Goal: Information Seeking & Learning: Learn about a topic

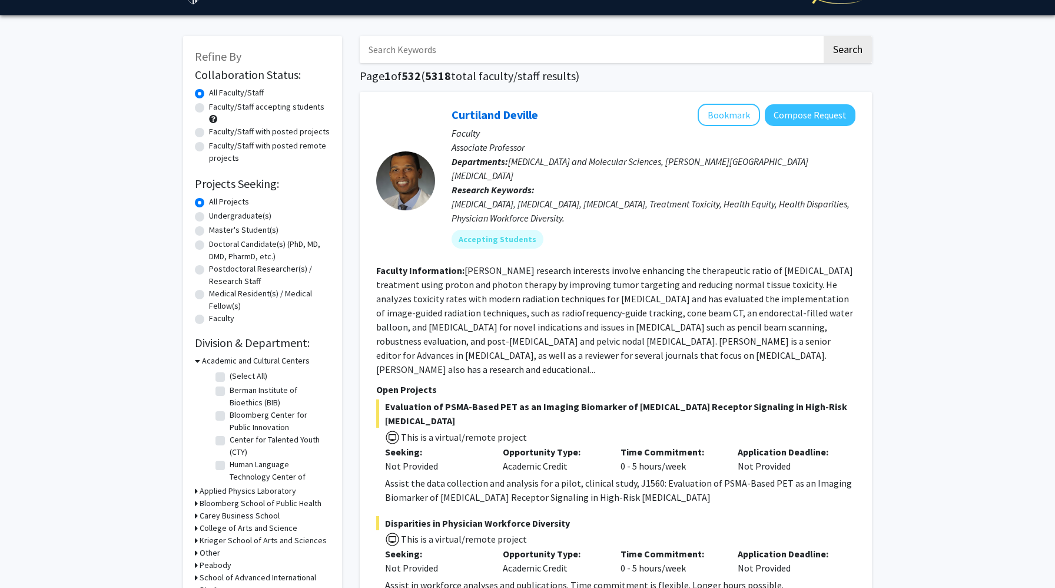
scroll to position [29, 0]
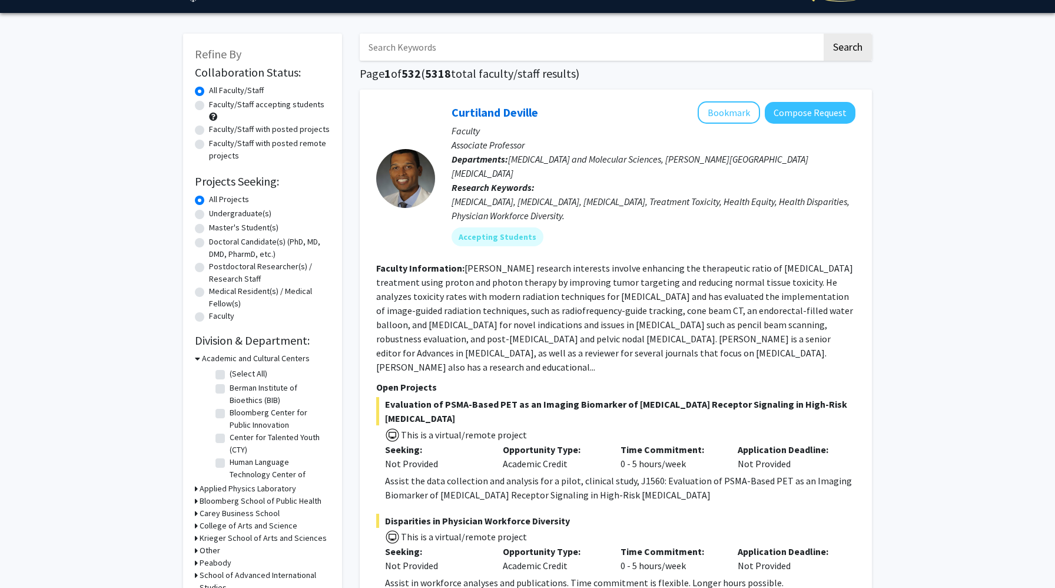
click at [216, 212] on label "Undergraduate(s)" at bounding box center [240, 213] width 62 height 12
click at [216, 212] on input "Undergraduate(s)" at bounding box center [213, 211] width 8 height 8
radio input "true"
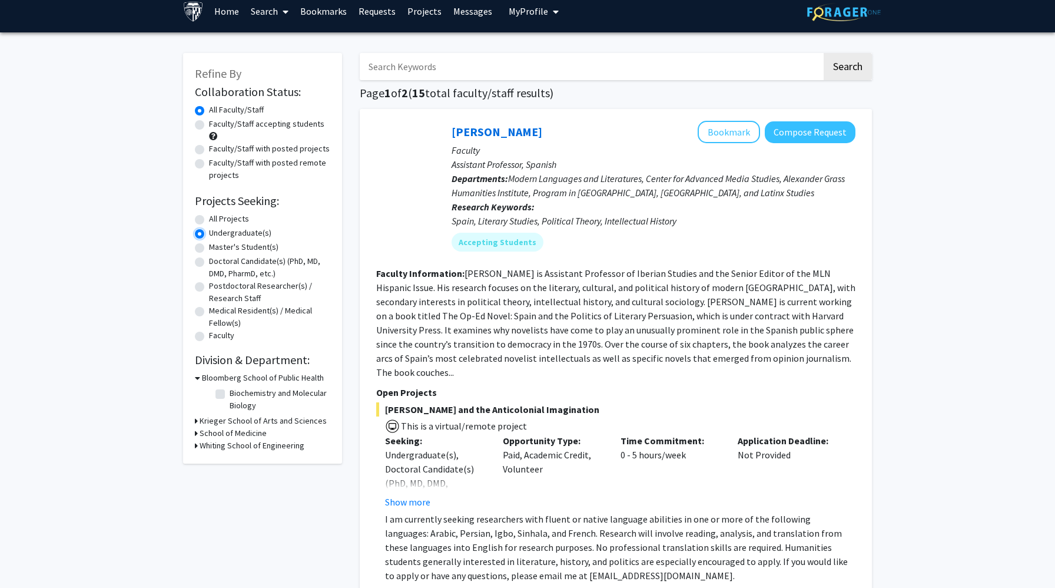
scroll to position [16, 0]
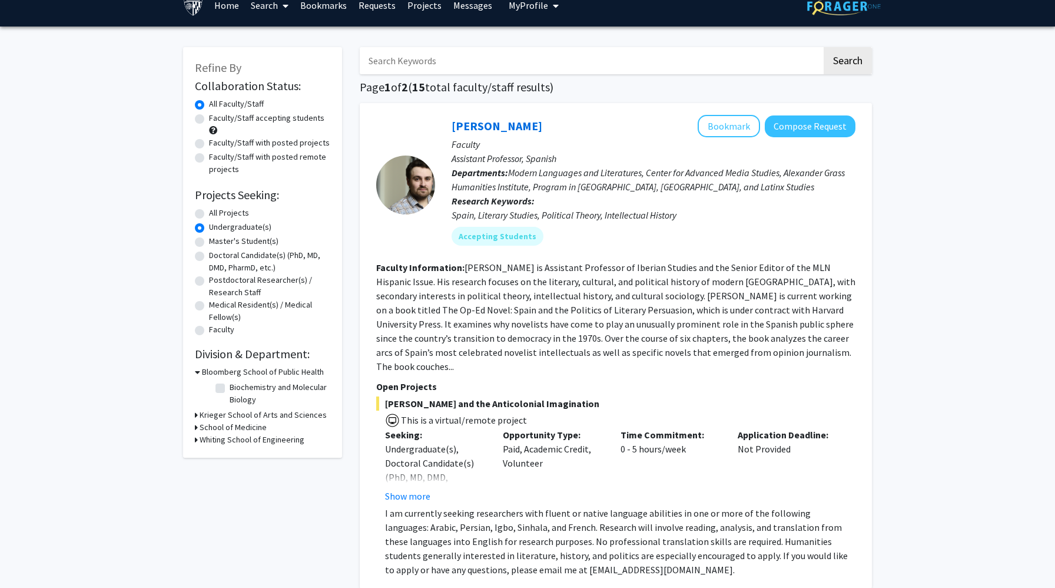
click at [247, 444] on h3 "Whiting School of Engineering" at bounding box center [252, 439] width 105 height 12
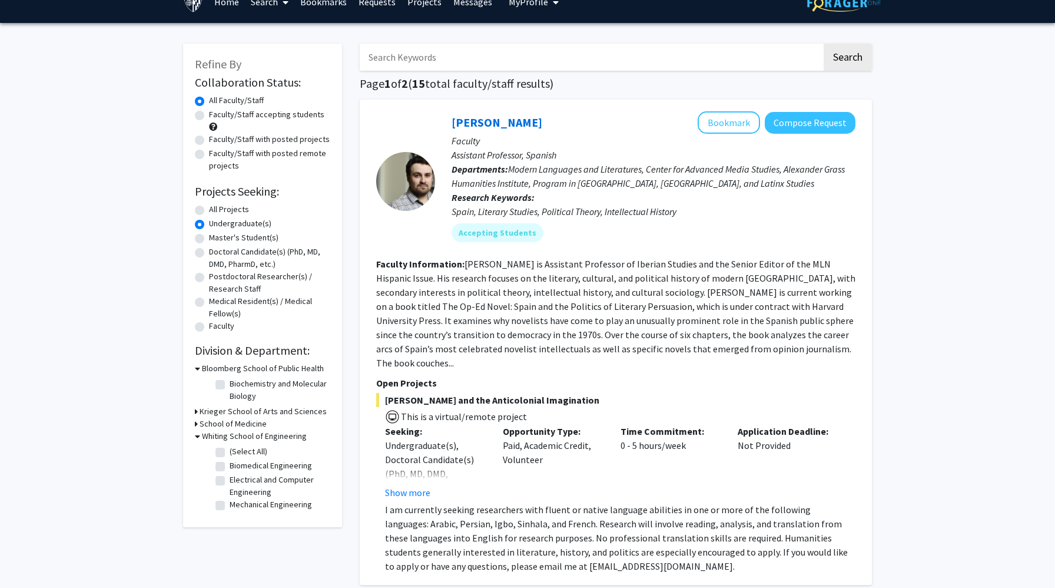
click at [250, 463] on label "Biomedical Engineering" at bounding box center [271, 465] width 82 height 12
click at [237, 463] on input "Biomedical Engineering" at bounding box center [234, 463] width 8 height 8
checkbox input "true"
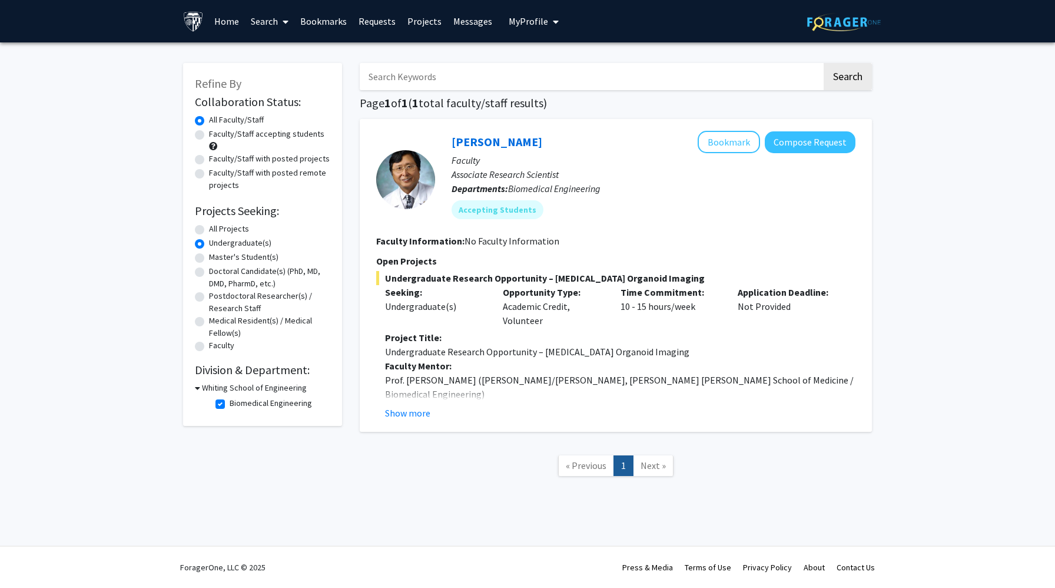
click at [384, 415] on fg-read-more "Project Title: Undergraduate Research Opportunity – [MEDICAL_DATA] Organoid Ima…" at bounding box center [615, 375] width 479 height 90
click at [389, 413] on button "Show more" at bounding box center [407, 413] width 45 height 14
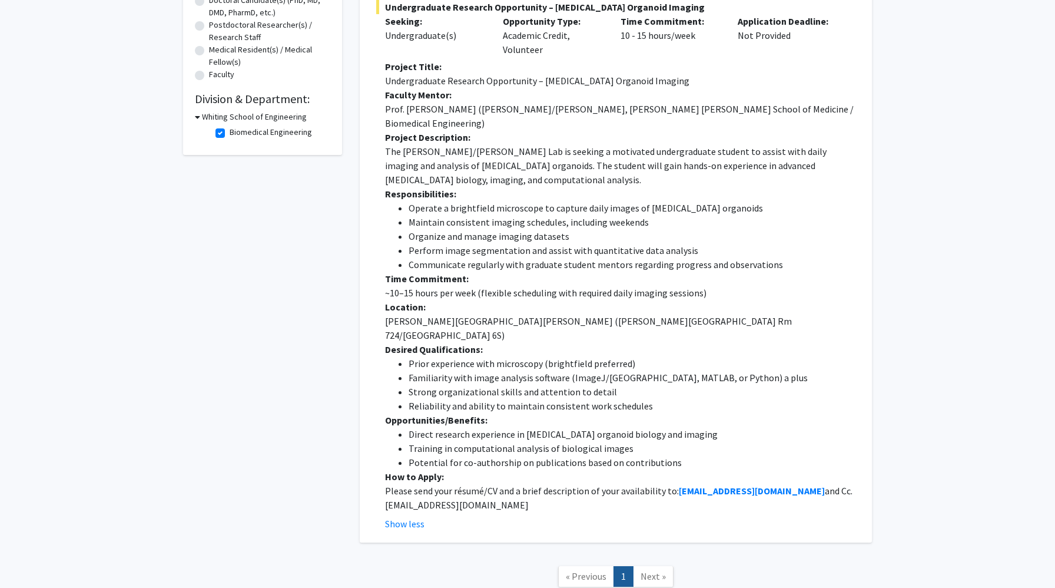
scroll to position [272, 0]
drag, startPoint x: 416, startPoint y: 322, endPoint x: 448, endPoint y: 336, distance: 35.0
click at [448, 356] on ul "Prior experience with microscopy (brightfield preferred) Familiarity with image…" at bounding box center [620, 384] width 471 height 57
click at [448, 370] on li "Familiarity with image analysis software (ImageJ/[GEOGRAPHIC_DATA], MATLAB, or …" at bounding box center [632, 377] width 447 height 14
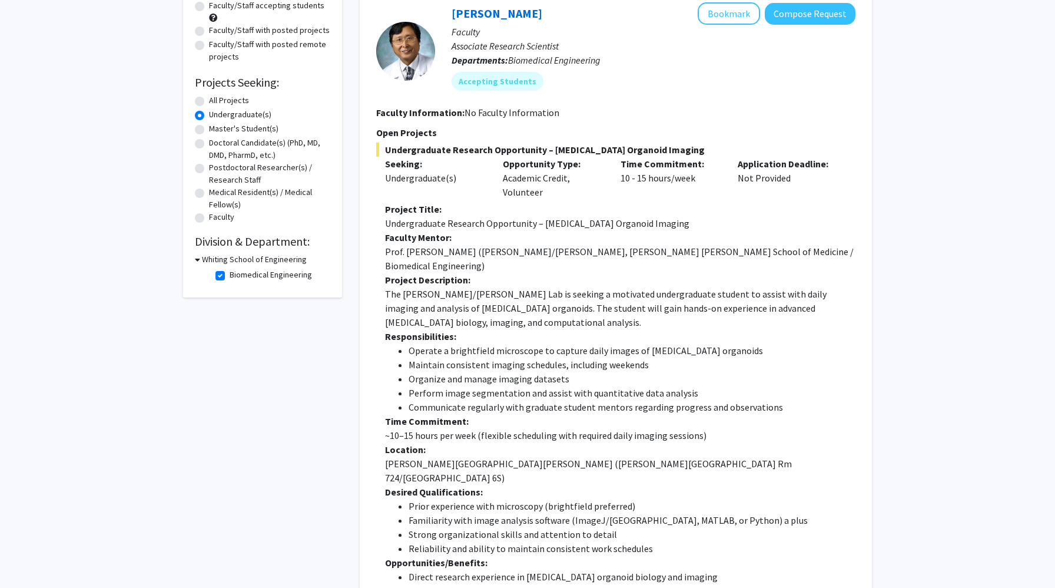
scroll to position [121, 0]
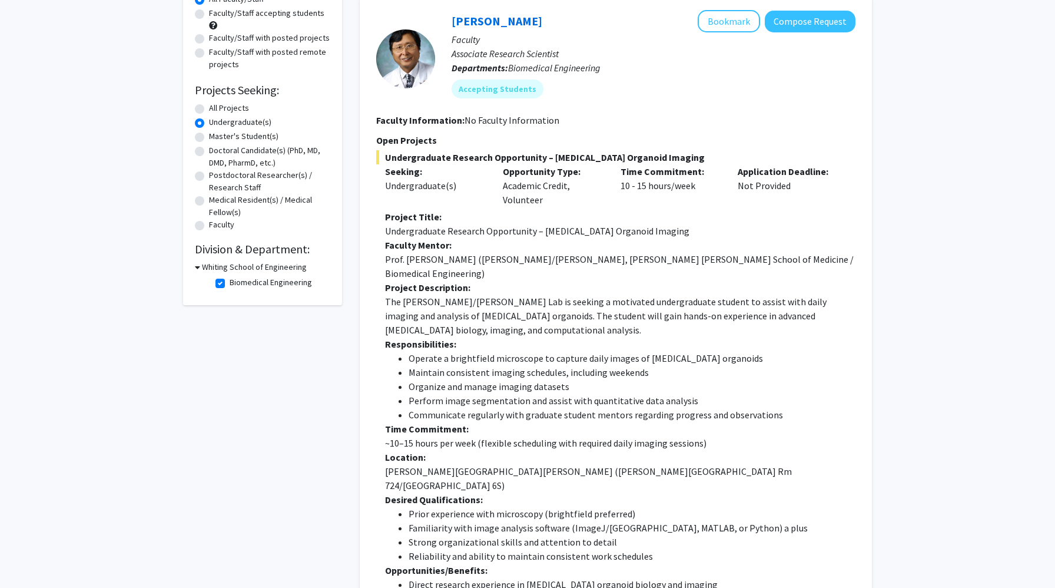
click at [230, 283] on label "Biomedical Engineering" at bounding box center [271, 282] width 82 height 12
click at [230, 283] on input "Biomedical Engineering" at bounding box center [234, 280] width 8 height 8
checkbox input "false"
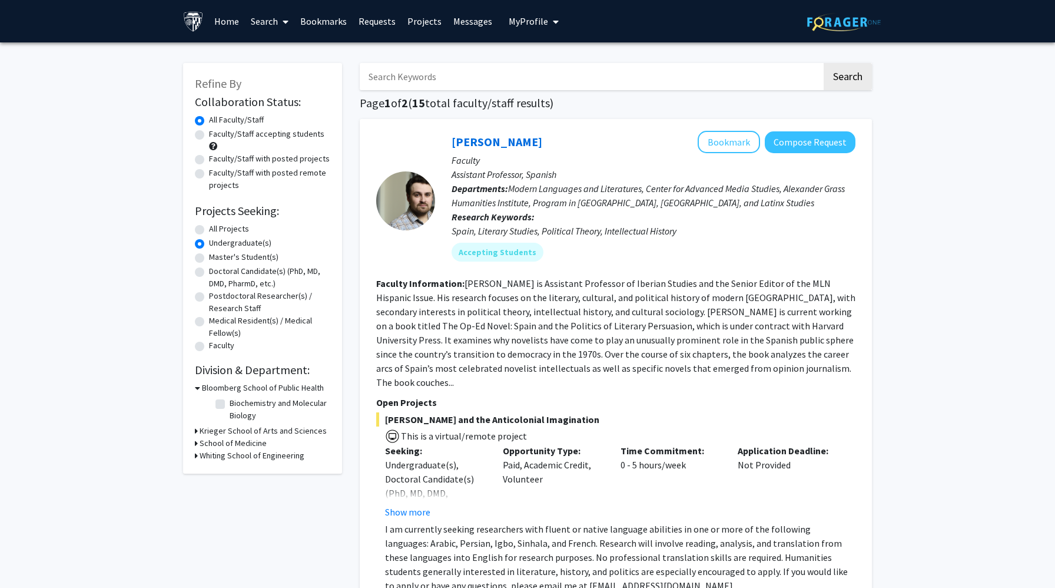
click at [209, 258] on label "Master's Student(s)" at bounding box center [244, 257] width 70 height 12
click at [209, 258] on input "Master's Student(s)" at bounding box center [213, 255] width 8 height 8
radio input "true"
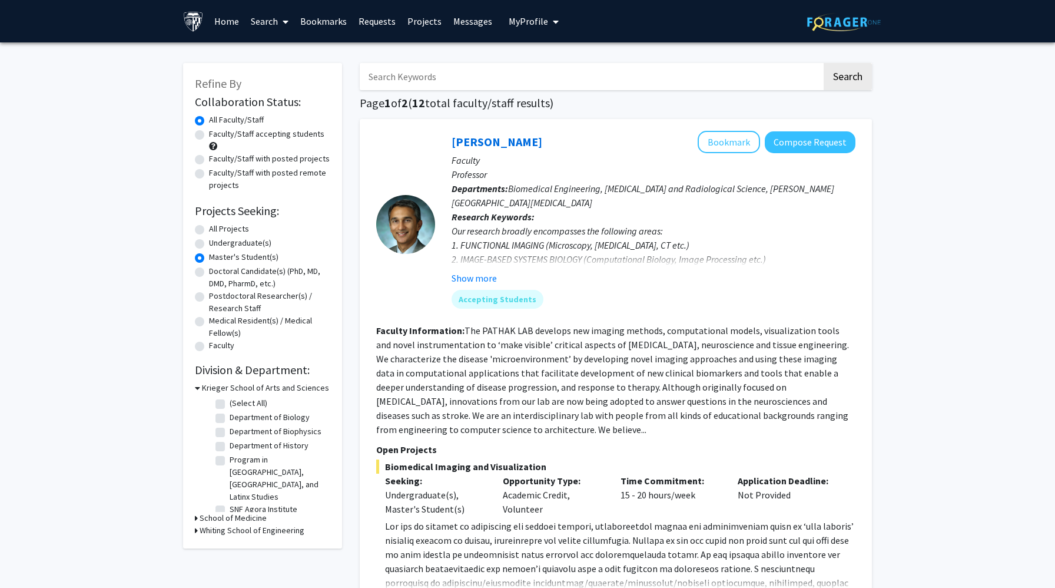
click at [207, 251] on div "Master's Student(s)" at bounding box center [262, 258] width 135 height 14
click at [209, 244] on label "Undergraduate(s)" at bounding box center [240, 243] width 62 height 12
click at [209, 244] on input "Undergraduate(s)" at bounding box center [213, 241] width 8 height 8
radio input "true"
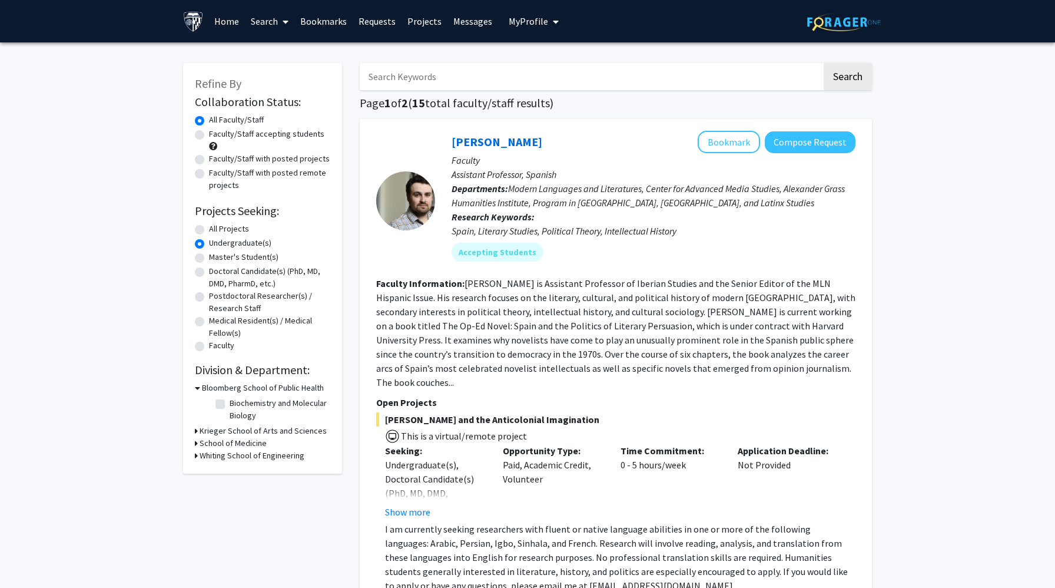
click at [209, 229] on label "All Projects" at bounding box center [229, 229] width 40 height 12
click at [209, 229] on input "All Projects" at bounding box center [213, 227] width 8 height 8
radio input "true"
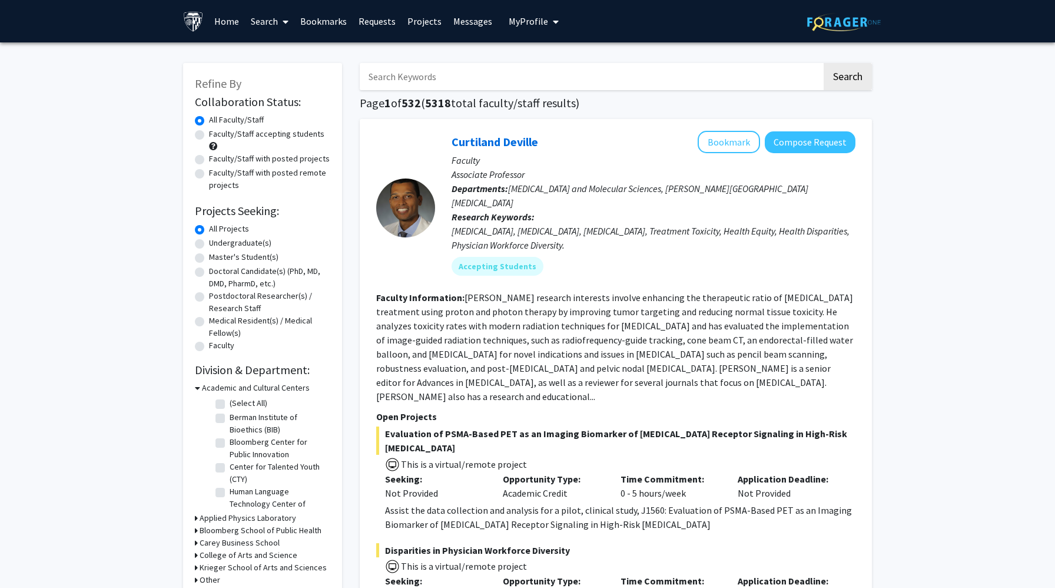
click at [209, 241] on label "Undergraduate(s)" at bounding box center [240, 243] width 62 height 12
click at [209, 241] on input "Undergraduate(s)" at bounding box center [213, 241] width 8 height 8
radio input "true"
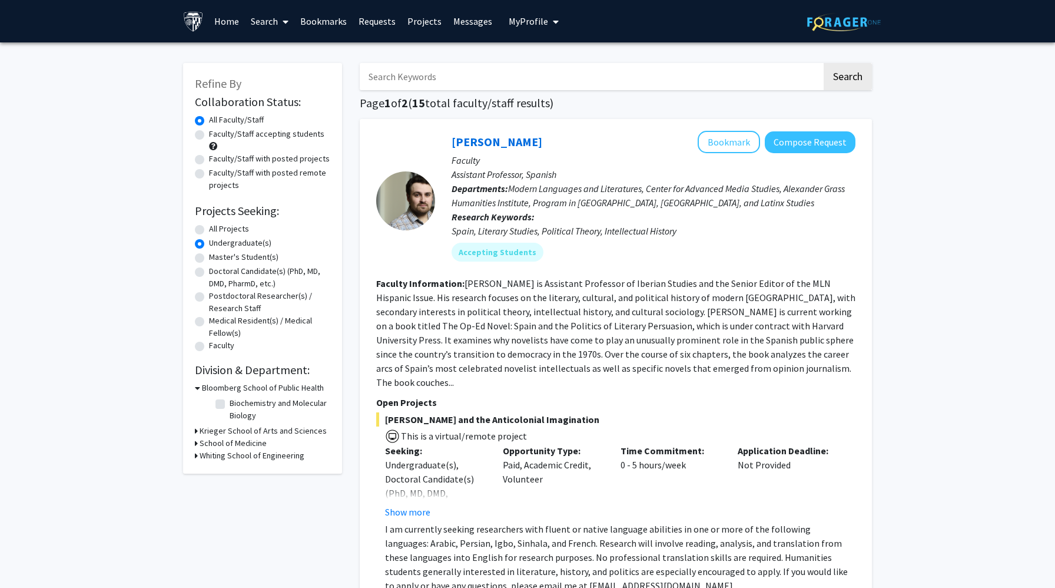
click at [209, 230] on label "All Projects" at bounding box center [229, 229] width 40 height 12
click at [209, 230] on input "All Projects" at bounding box center [213, 227] width 8 height 8
radio input "true"
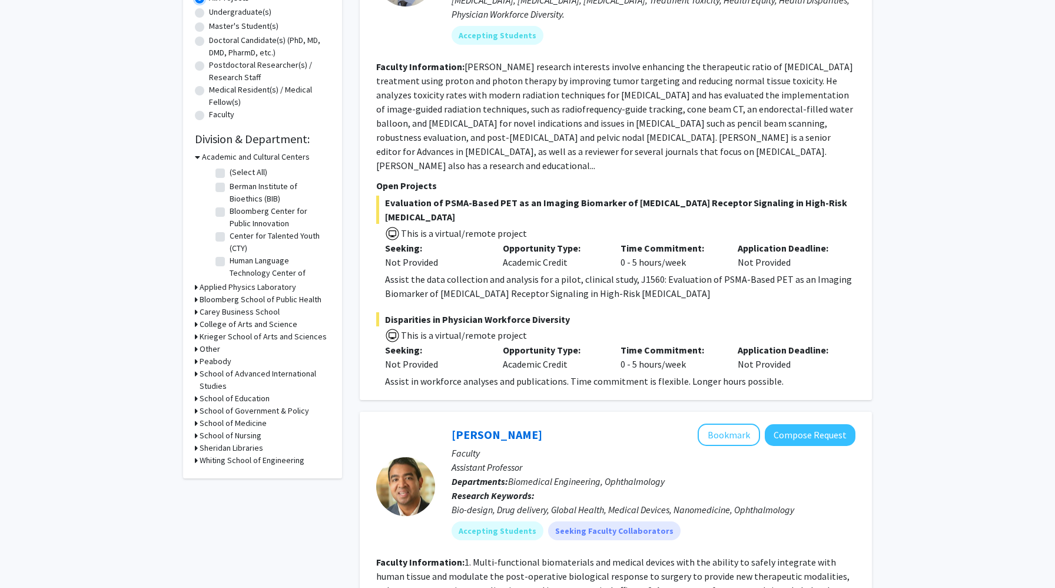
scroll to position [373, 0]
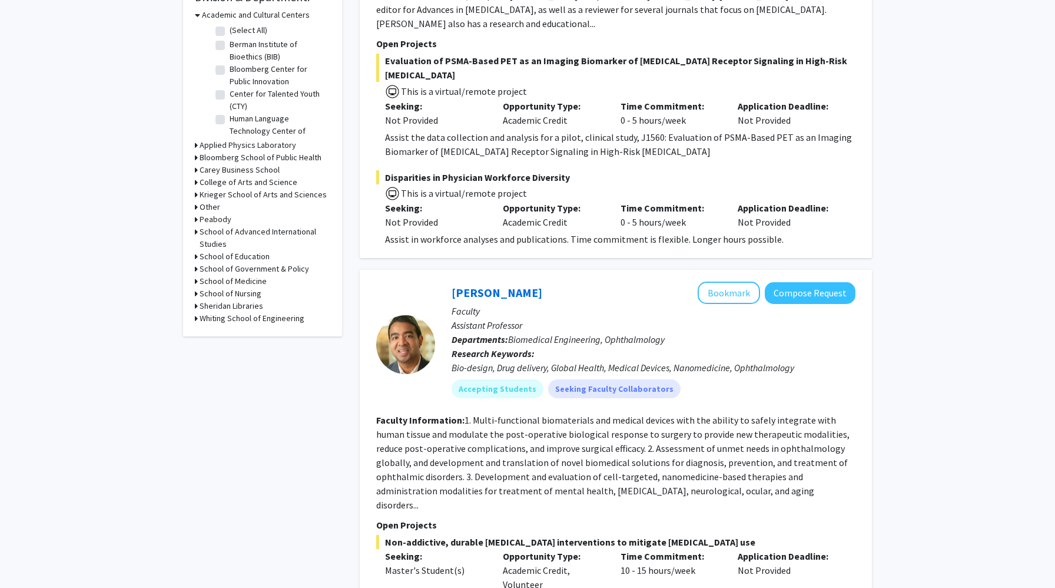
click at [258, 315] on h3 "Whiting School of Engineering" at bounding box center [252, 318] width 105 height 12
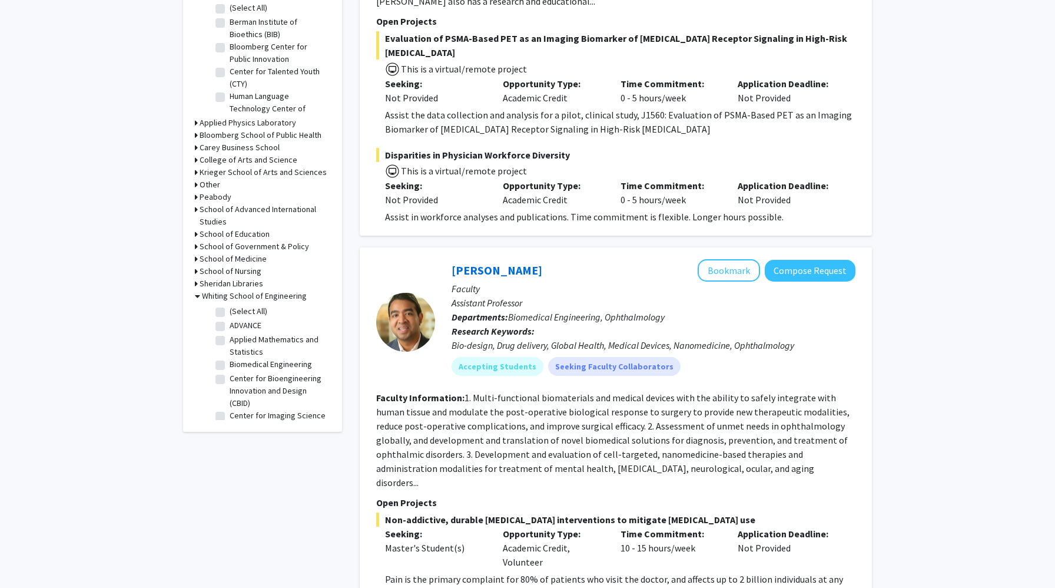
scroll to position [397, 0]
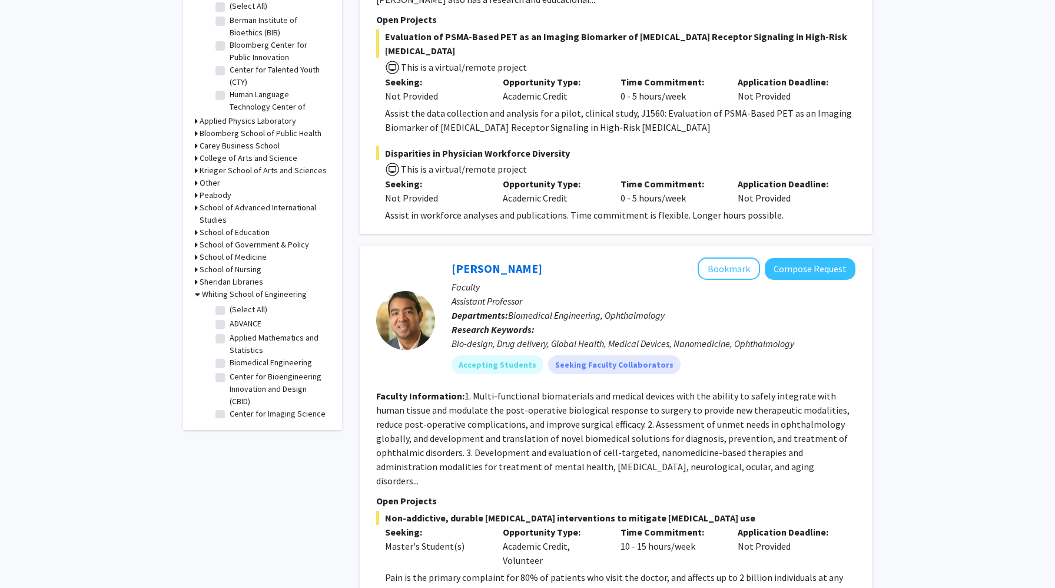
click at [269, 360] on label "Biomedical Engineering" at bounding box center [271, 362] width 82 height 12
click at [237, 360] on input "Biomedical Engineering" at bounding box center [234, 360] width 8 height 8
checkbox input "true"
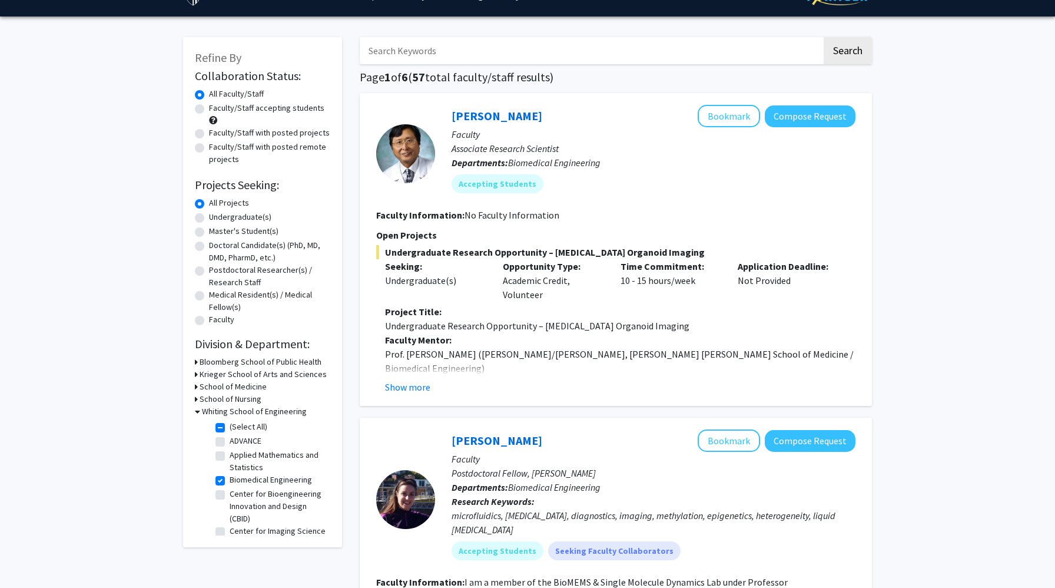
scroll to position [24, 0]
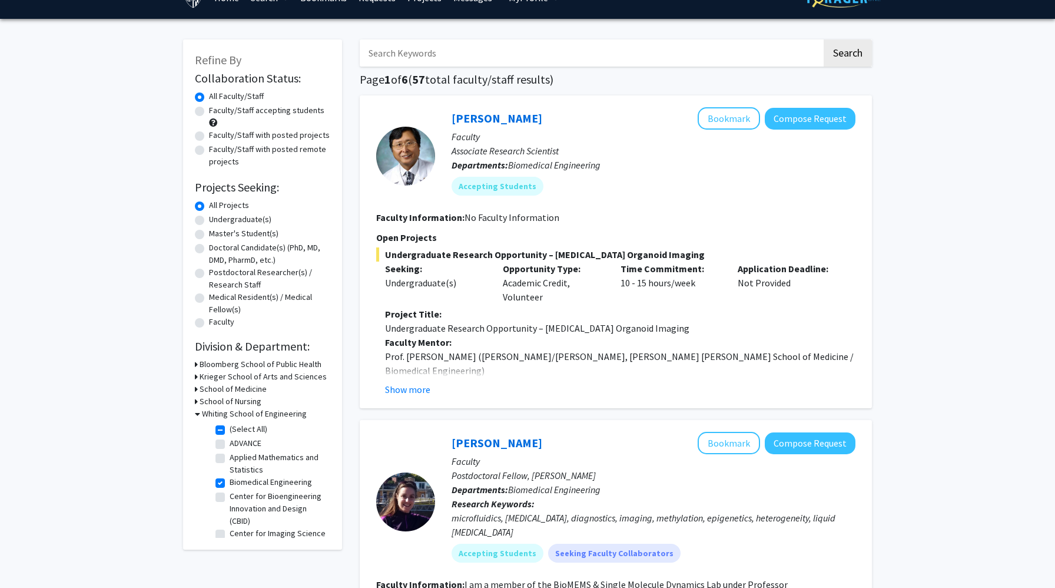
click at [232, 372] on h3 "Krieger School of Arts and Sciences" at bounding box center [263, 376] width 127 height 12
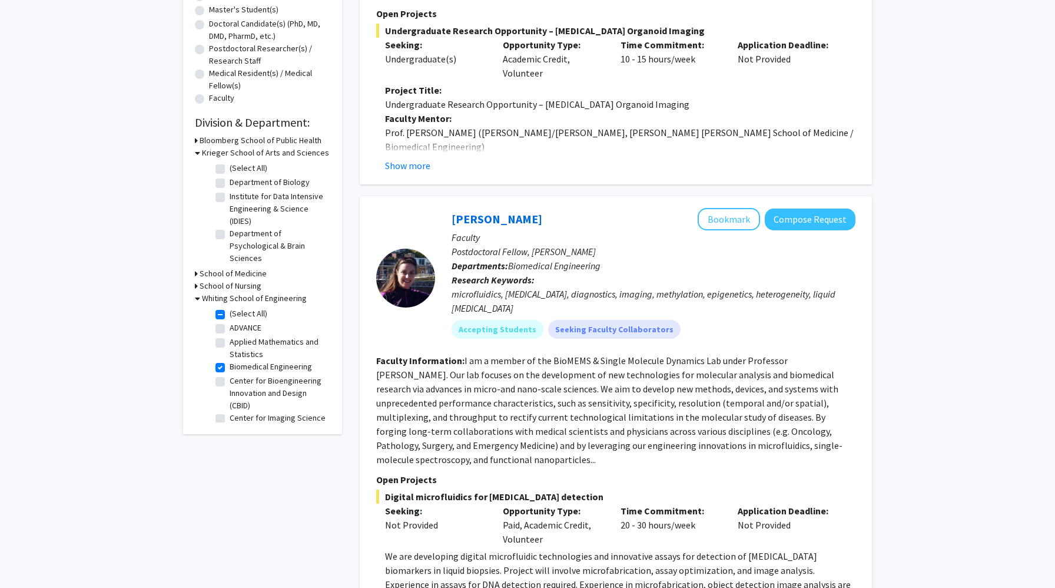
scroll to position [0, 0]
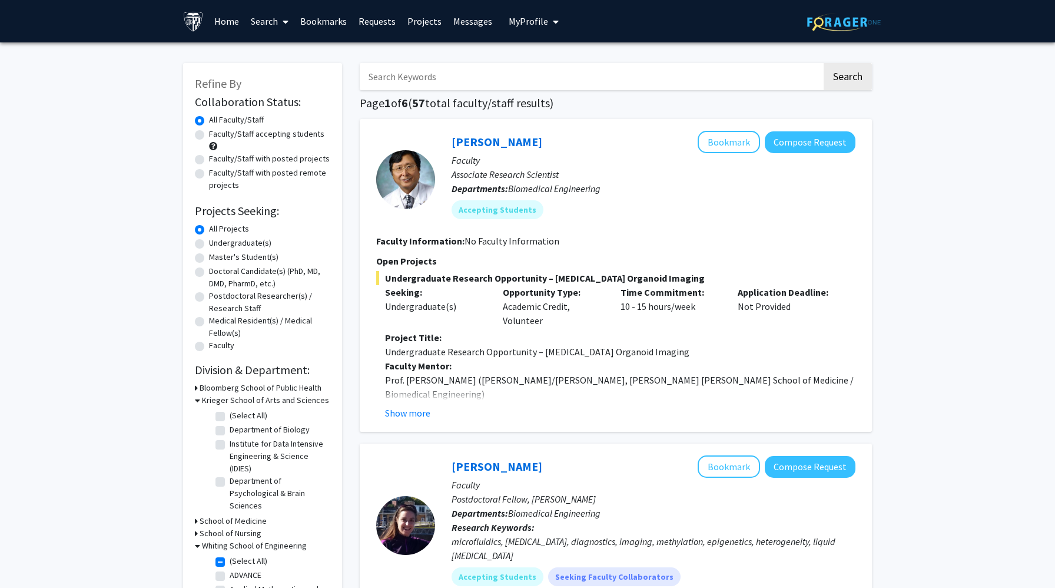
click at [474, 73] on input "Search Keywords" at bounding box center [591, 76] width 462 height 27
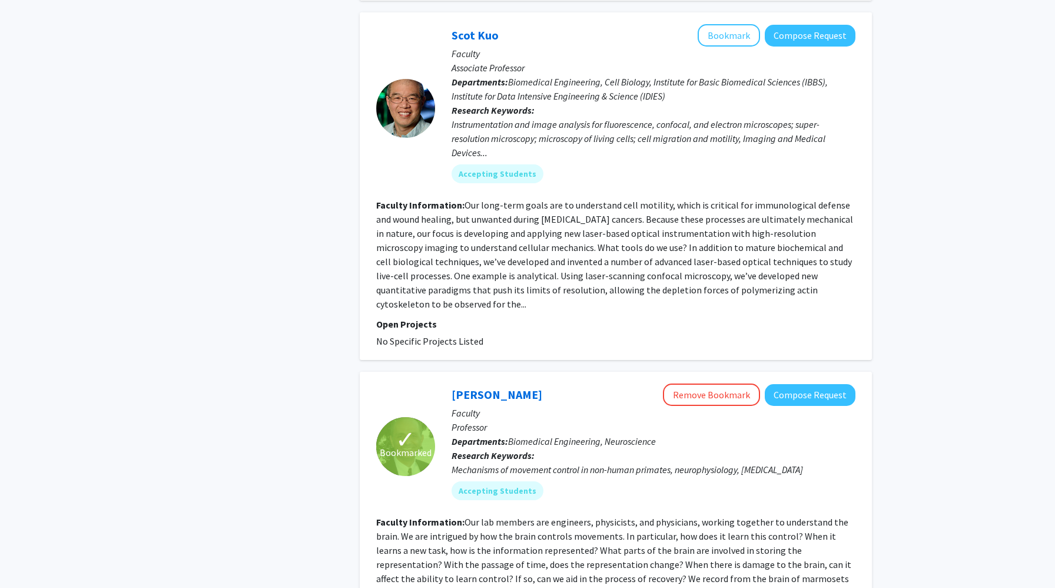
scroll to position [2650, 0]
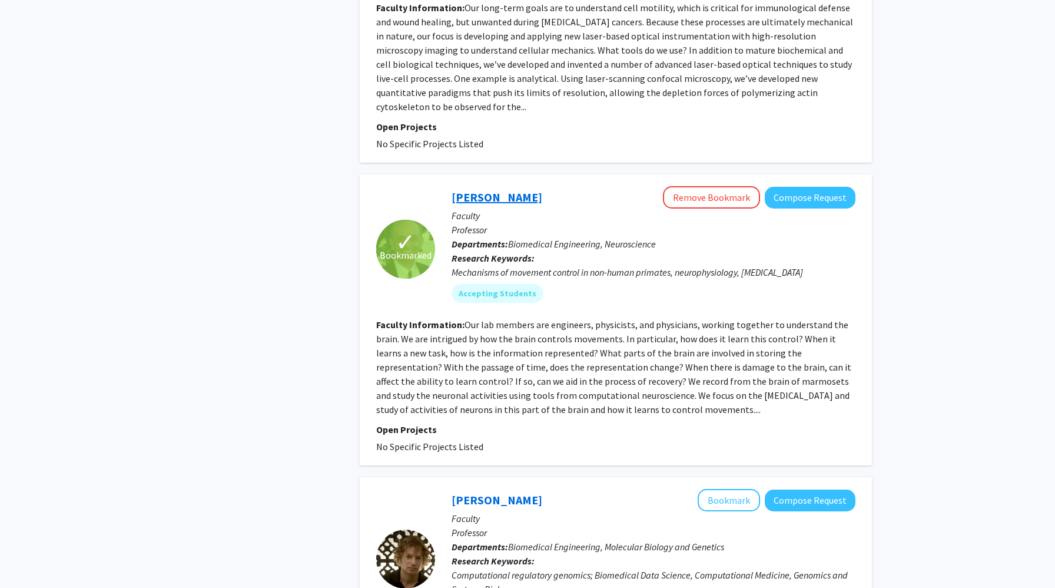
click at [515, 190] on link "[PERSON_NAME]" at bounding box center [497, 197] width 91 height 15
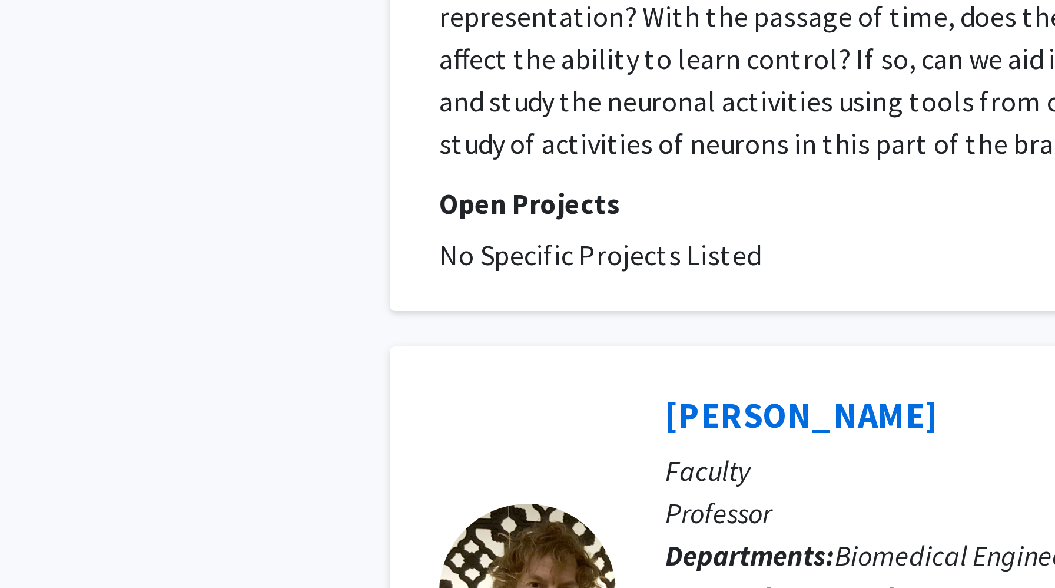
scroll to position [2852, 0]
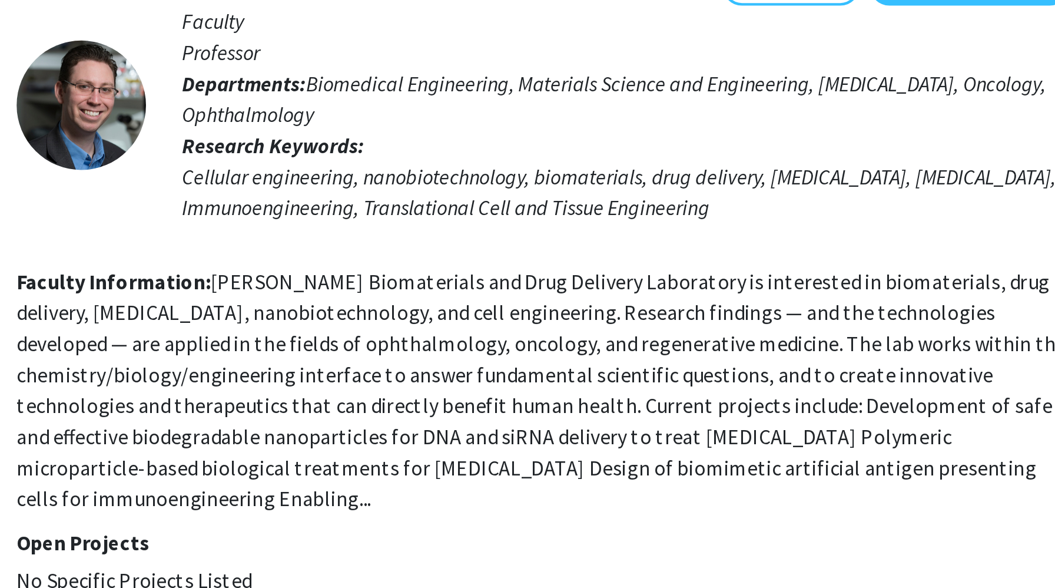
scroll to position [2386, 0]
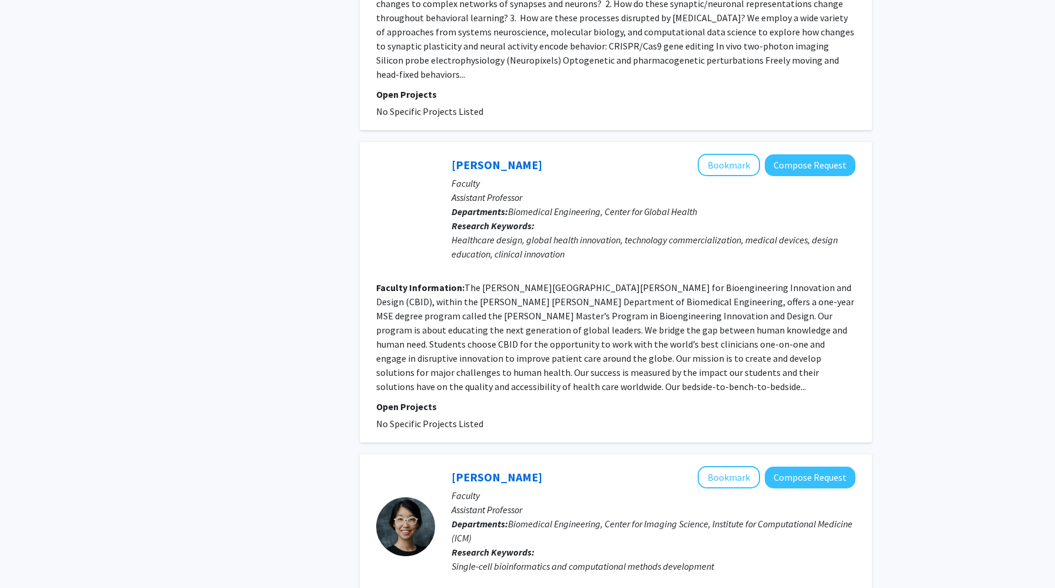
scroll to position [1855, 0]
drag, startPoint x: 615, startPoint y: 550, endPoint x: 548, endPoint y: 503, distance: 81.5
click at [548, 558] on div "Single-cell bioinformatics and computational methods development" at bounding box center [654, 565] width 404 height 14
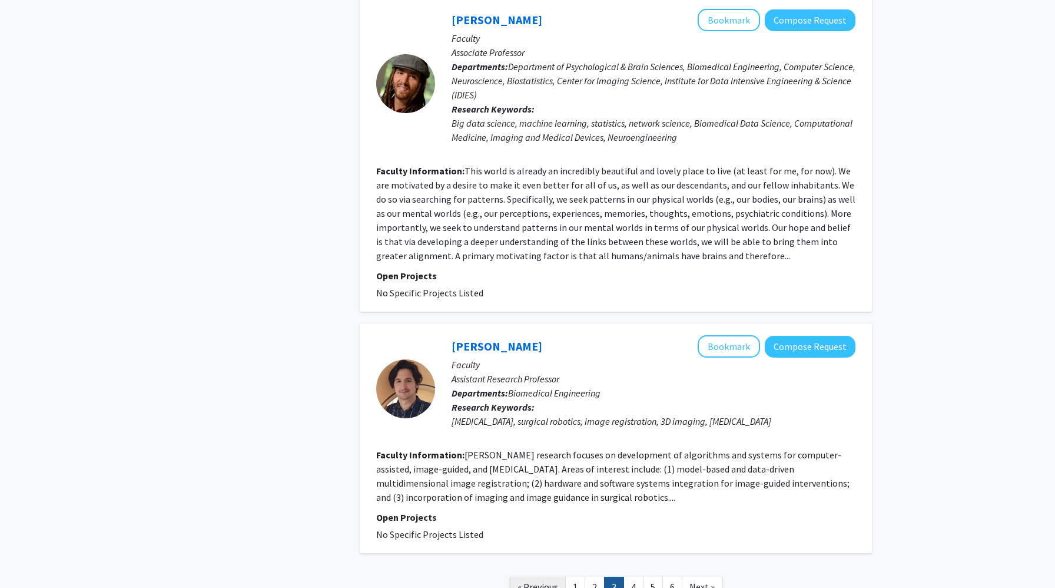
scroll to position [2630, 0]
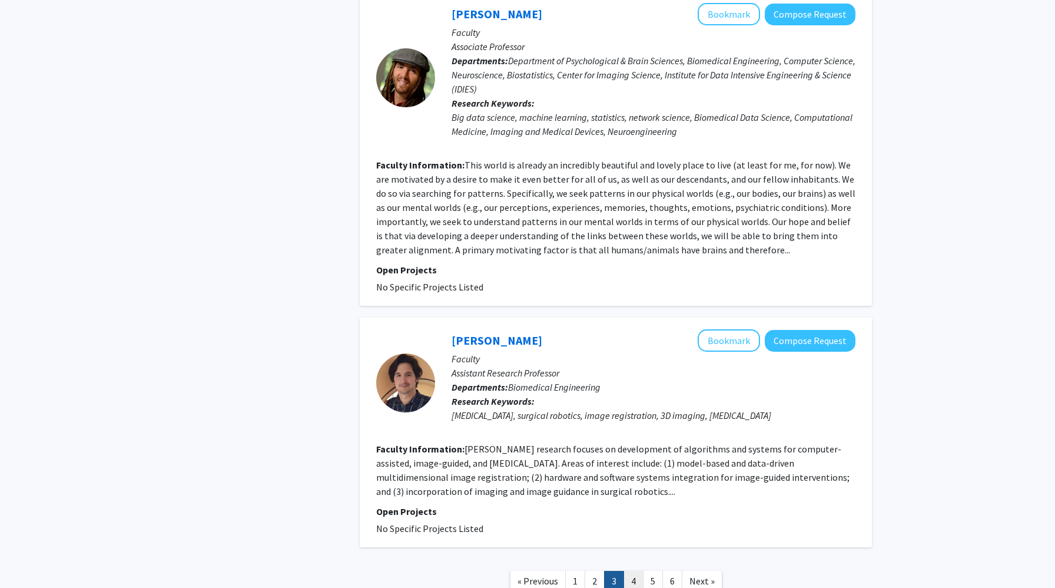
click at [628, 571] on link "4" at bounding box center [634, 581] width 20 height 21
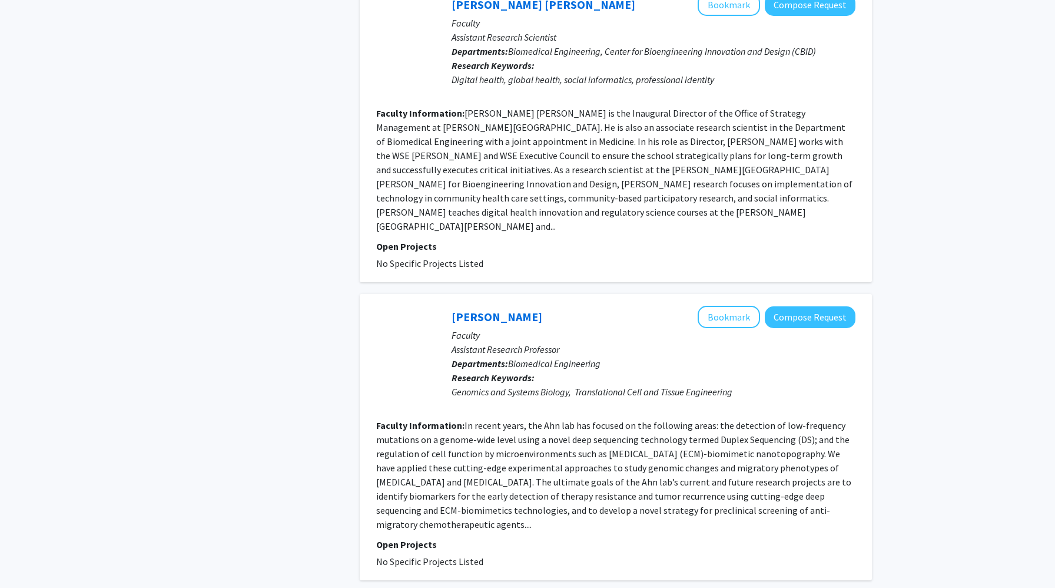
scroll to position [948, 0]
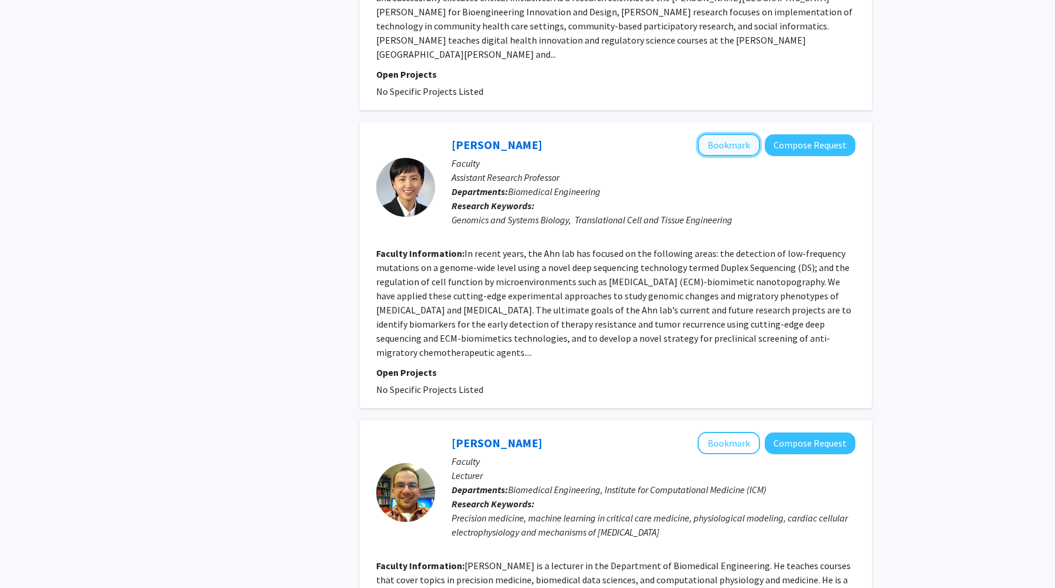
click at [747, 134] on button "Bookmark" at bounding box center [729, 145] width 62 height 22
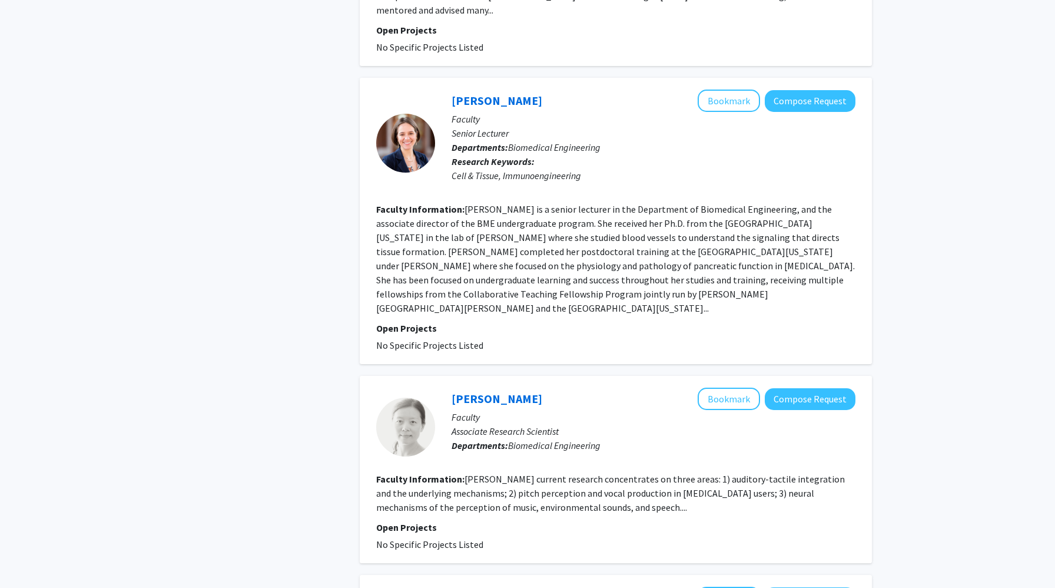
scroll to position [1561, 0]
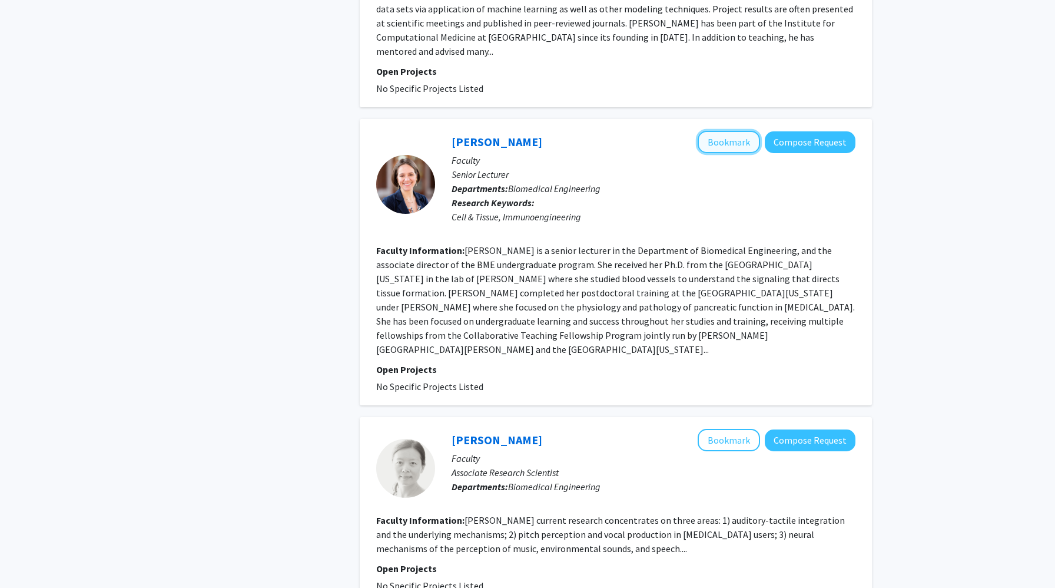
click at [748, 131] on button "Bookmark" at bounding box center [729, 142] width 62 height 22
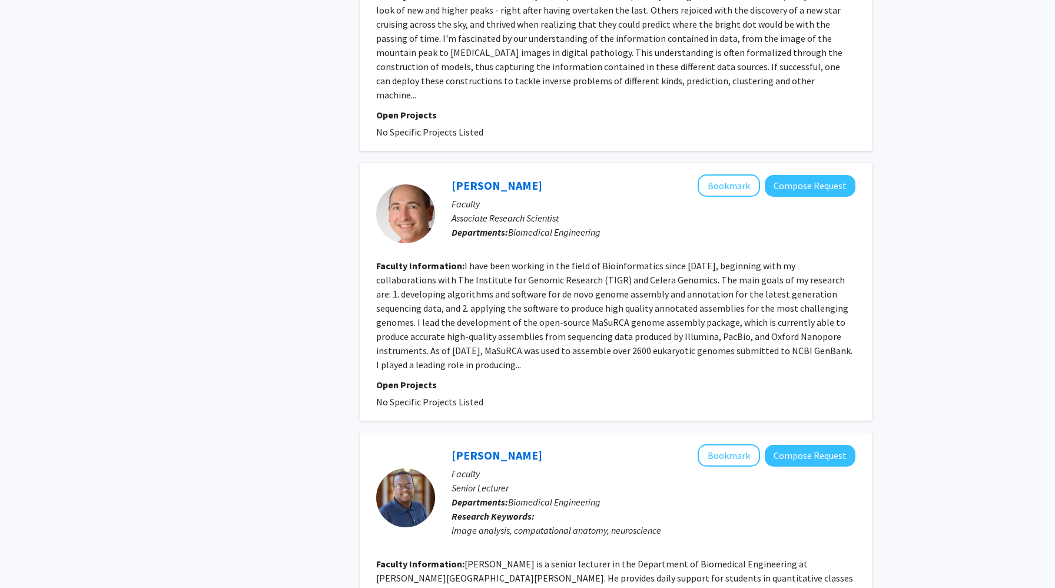
scroll to position [2460, 0]
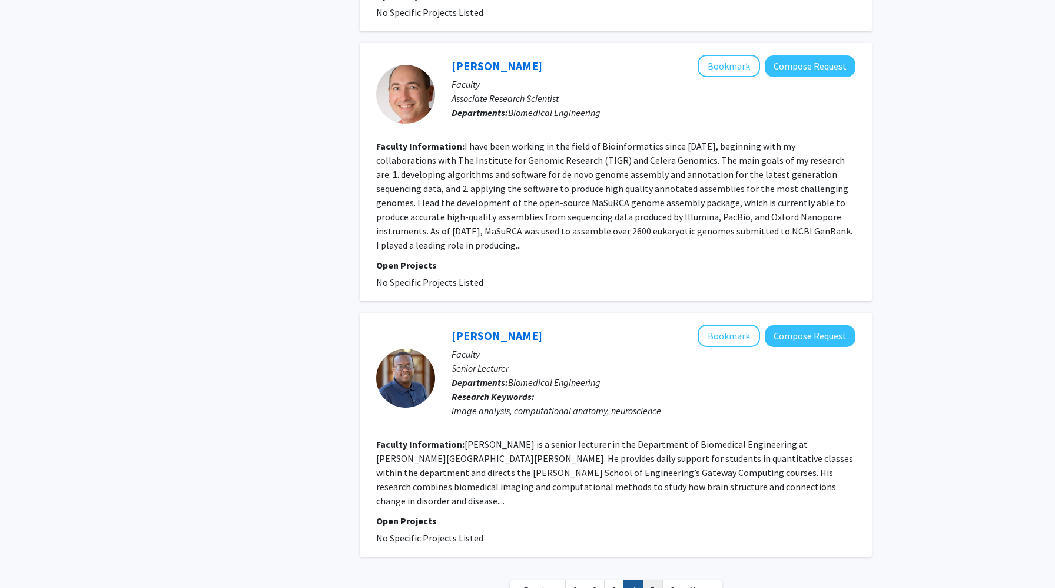
click at [650, 580] on link "5" at bounding box center [653, 590] width 20 height 21
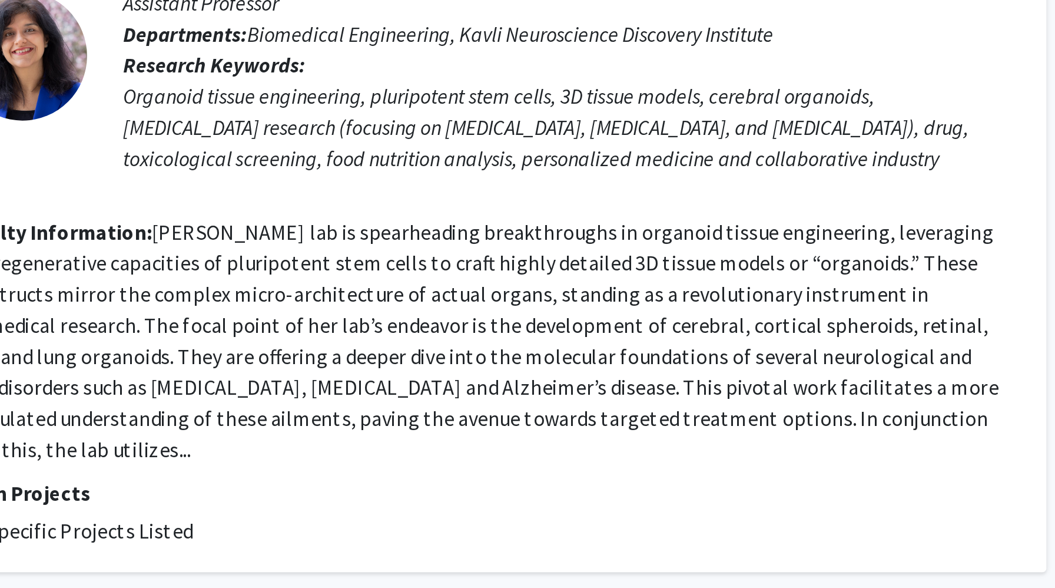
scroll to position [836, 0]
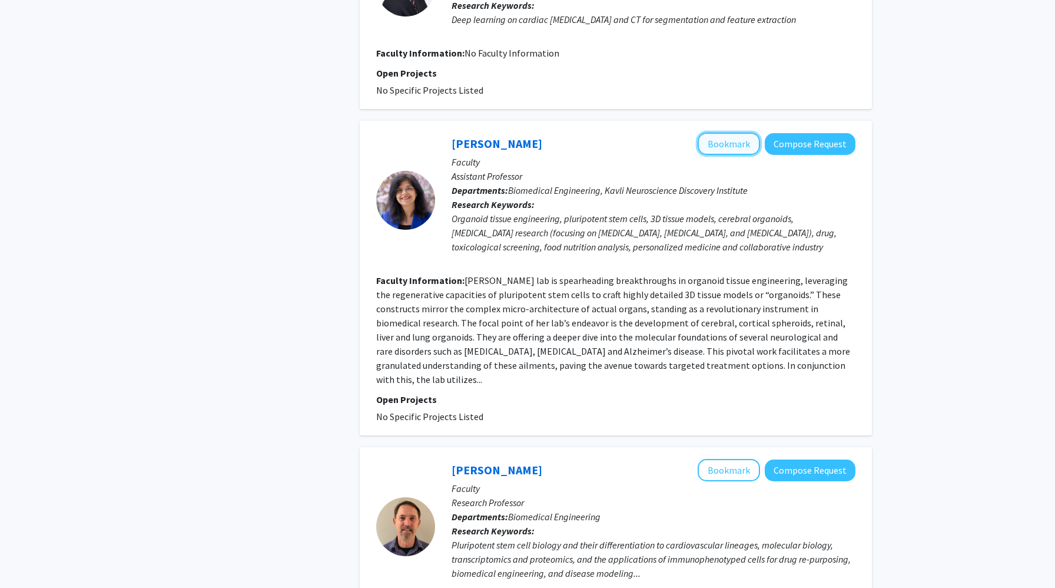
click at [749, 140] on button "Bookmark" at bounding box center [729, 144] width 62 height 22
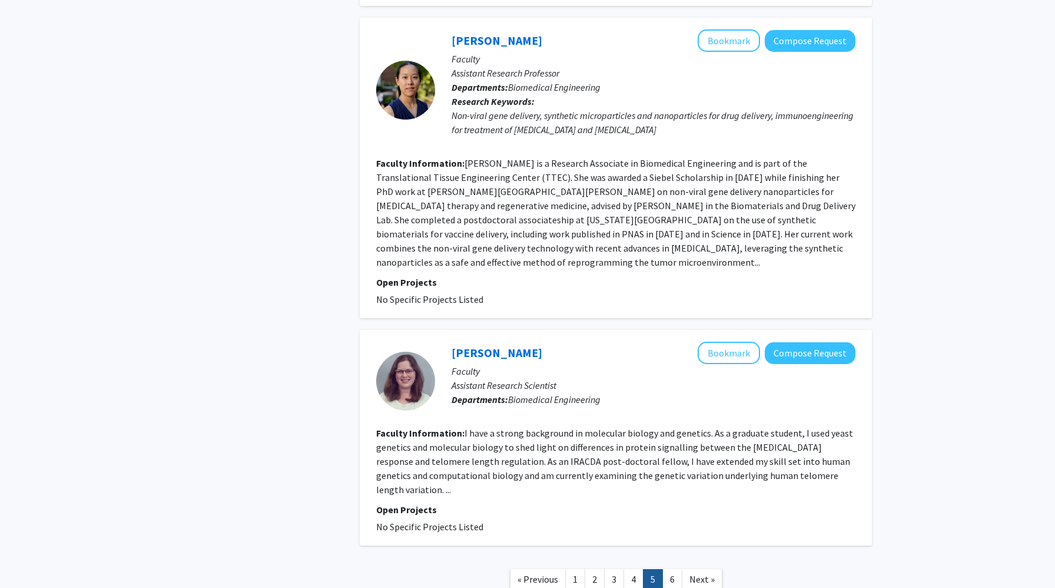
scroll to position [2404, 0]
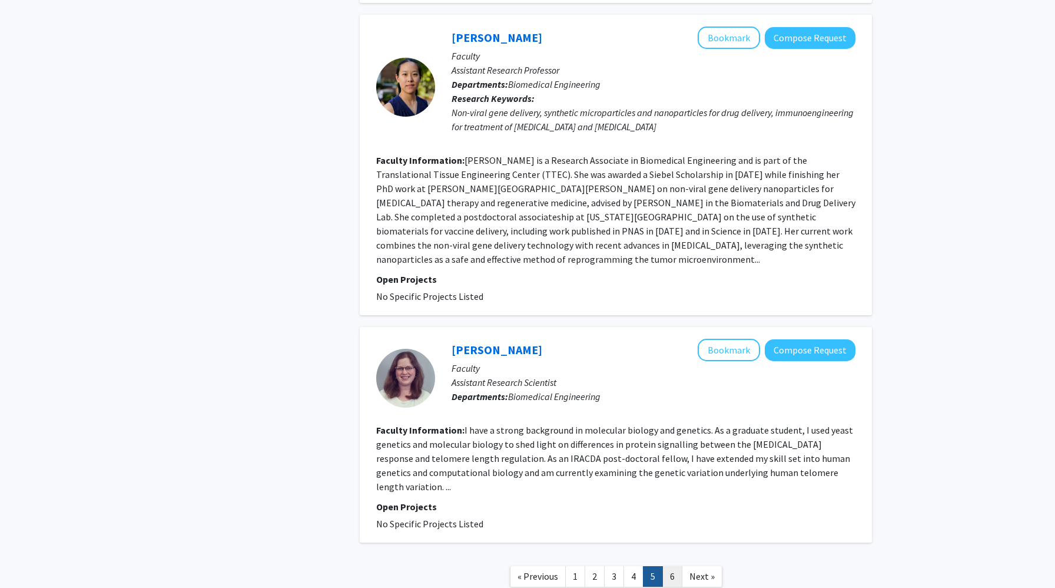
click at [669, 566] on link "6" at bounding box center [673, 576] width 20 height 21
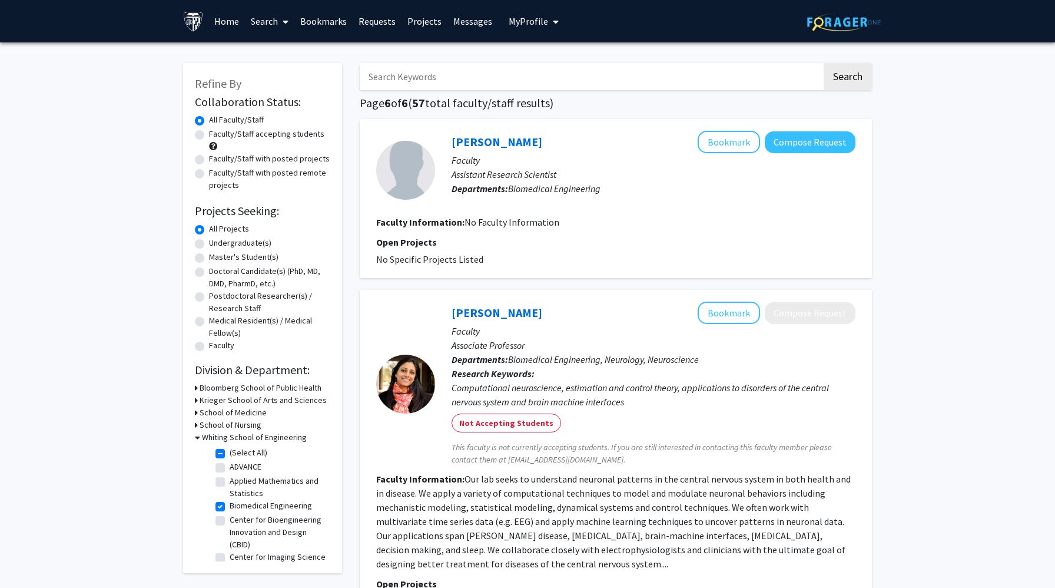
click at [465, 63] on input "Search Keywords" at bounding box center [591, 76] width 462 height 27
type input "neuroengineering"
click at [824, 63] on button "Search" at bounding box center [848, 76] width 48 height 27
checkbox input "false"
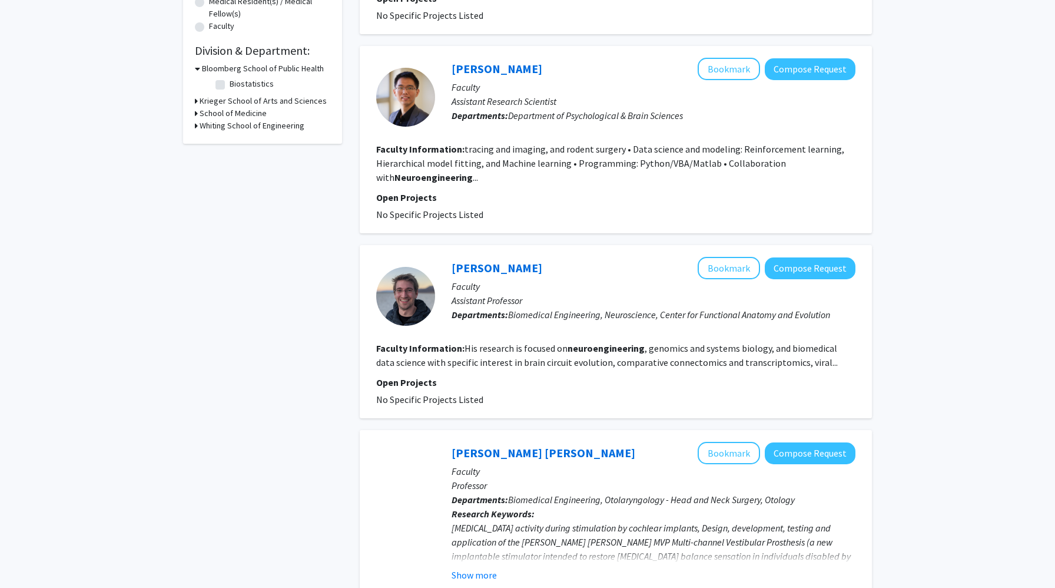
scroll to position [353, 0]
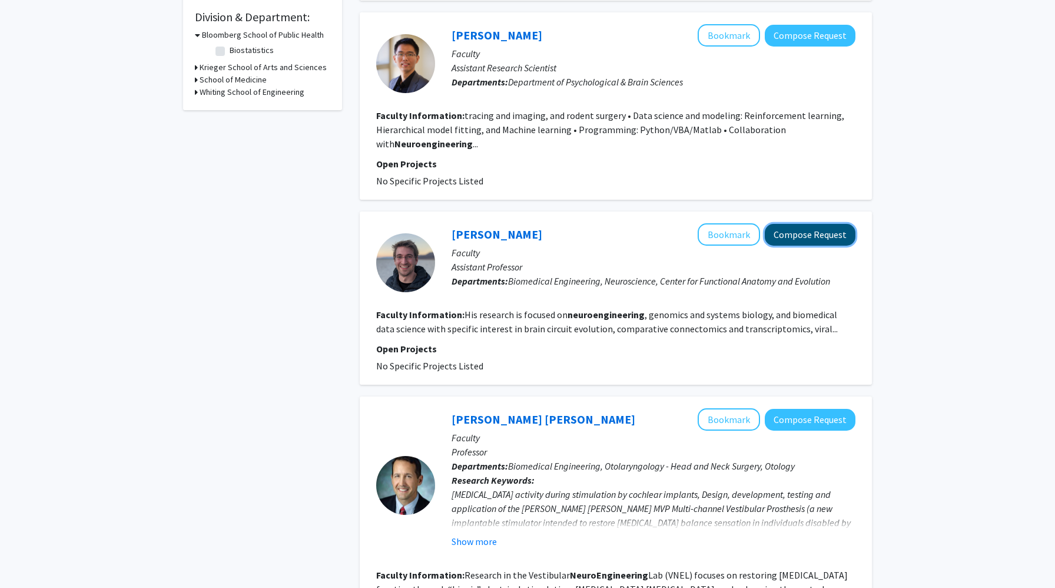
click at [806, 229] on button "Compose Request" at bounding box center [810, 235] width 91 height 22
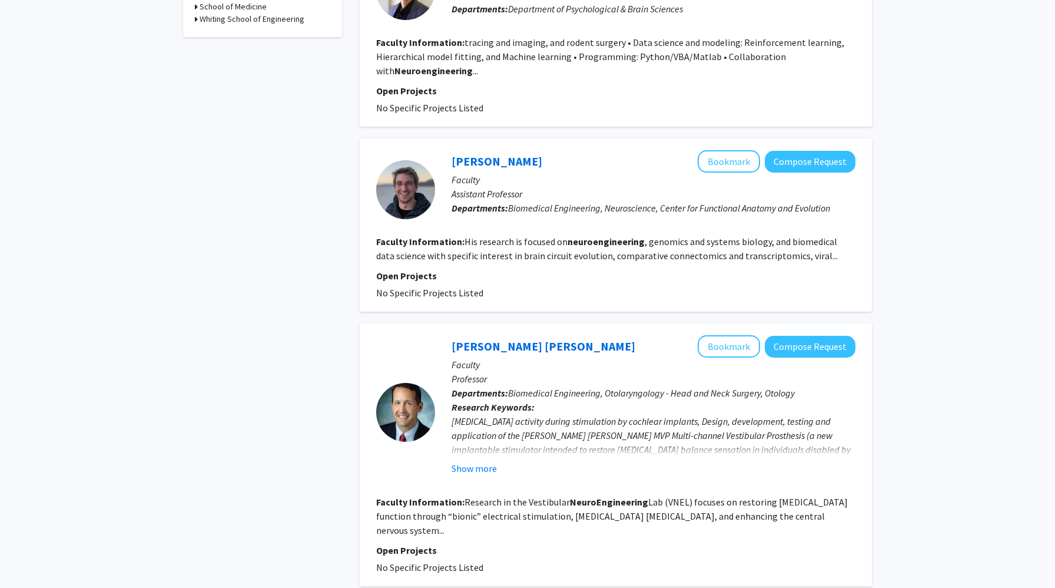
scroll to position [492, 0]
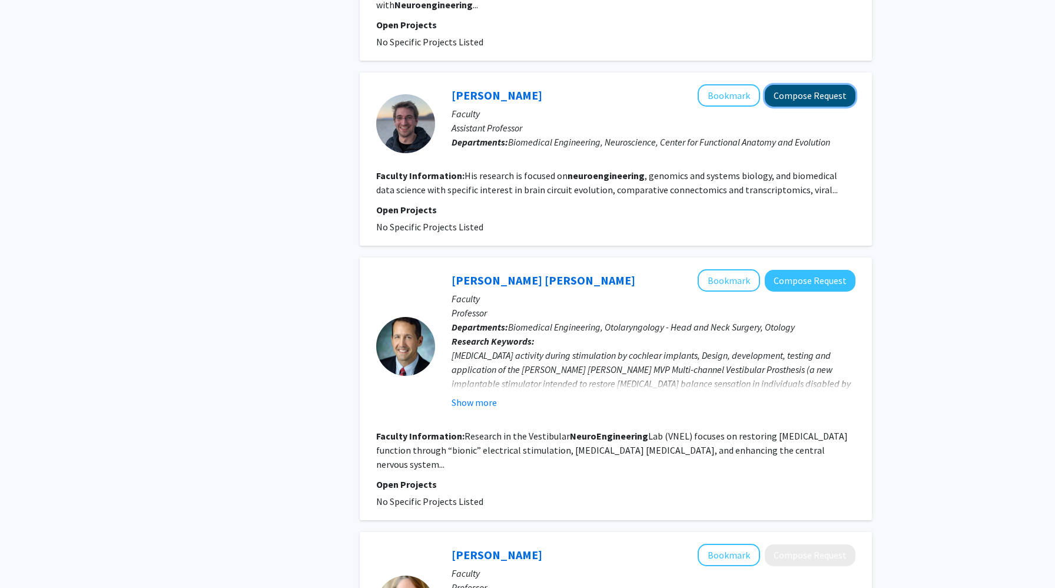
click at [788, 97] on button "Compose Request" at bounding box center [810, 96] width 91 height 22
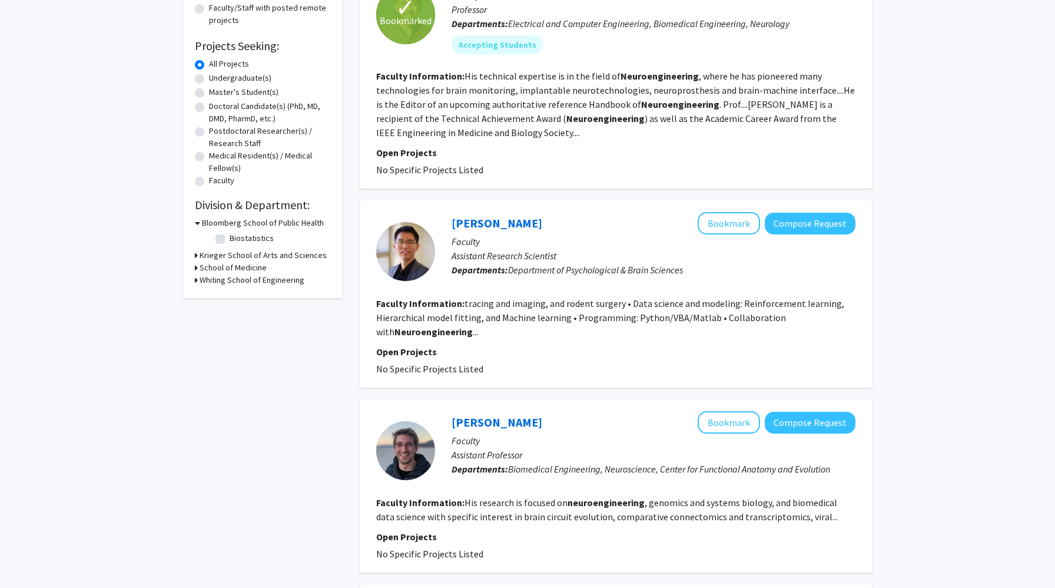
scroll to position [329, 0]
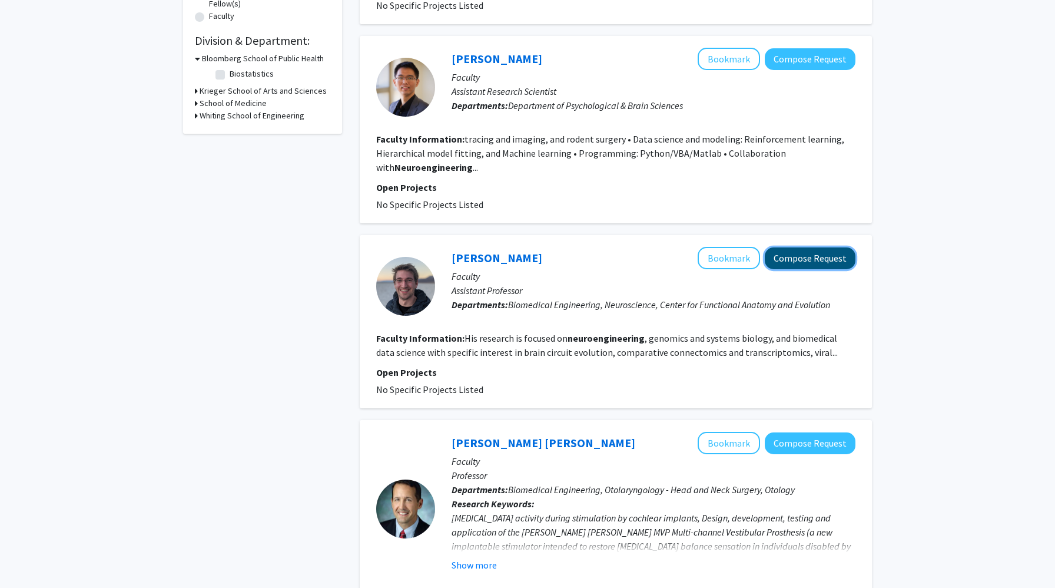
click at [800, 253] on button "Compose Request" at bounding box center [810, 258] width 91 height 22
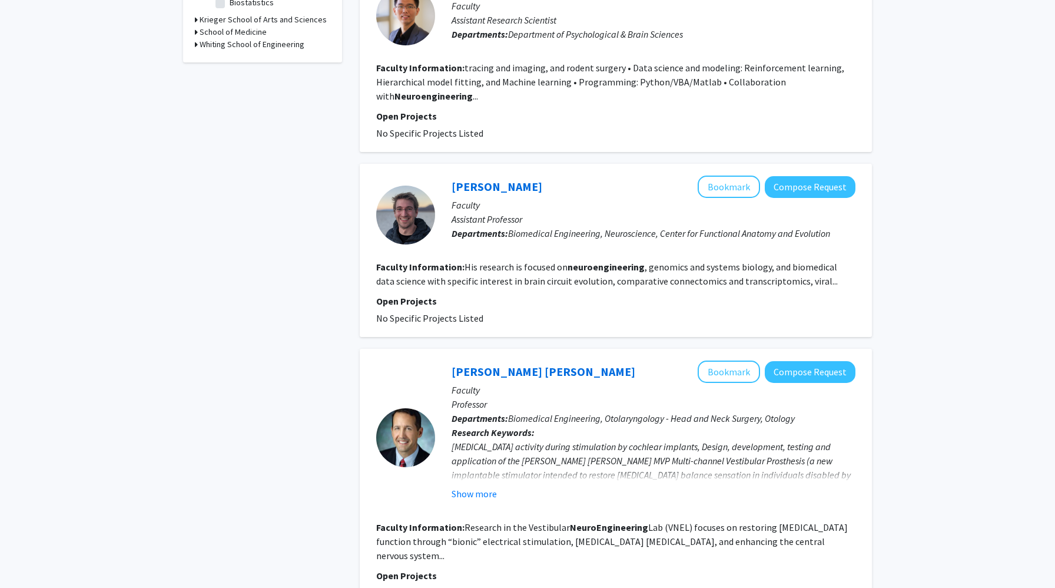
scroll to position [415, 0]
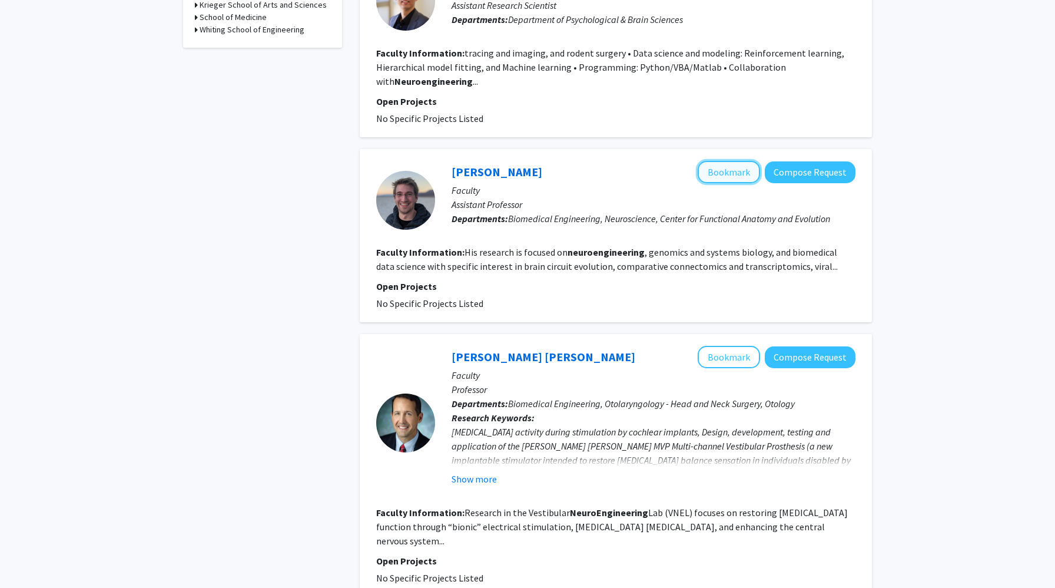
click at [732, 182] on button "Bookmark" at bounding box center [729, 172] width 62 height 22
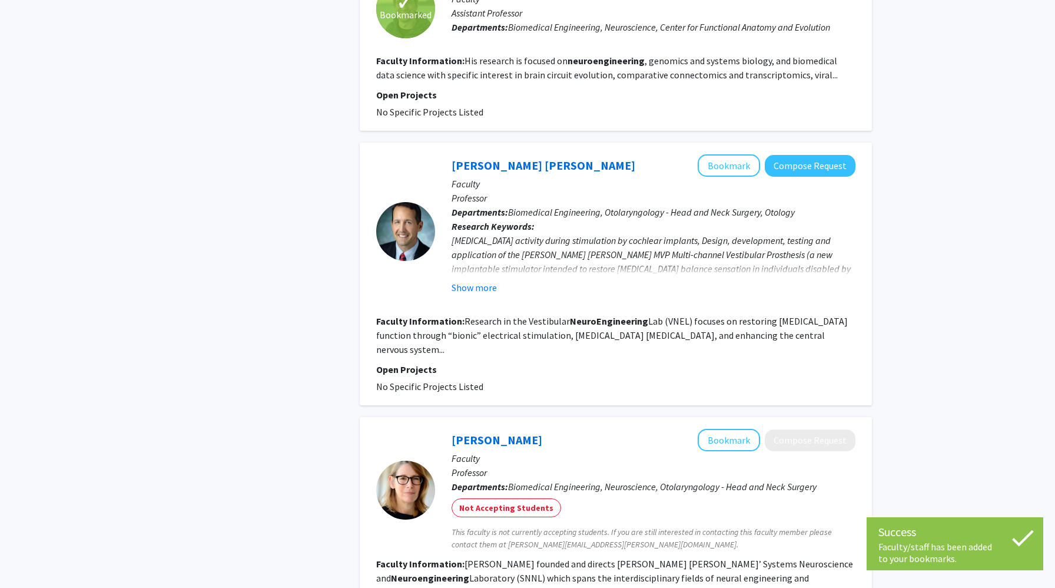
scroll to position [668, 0]
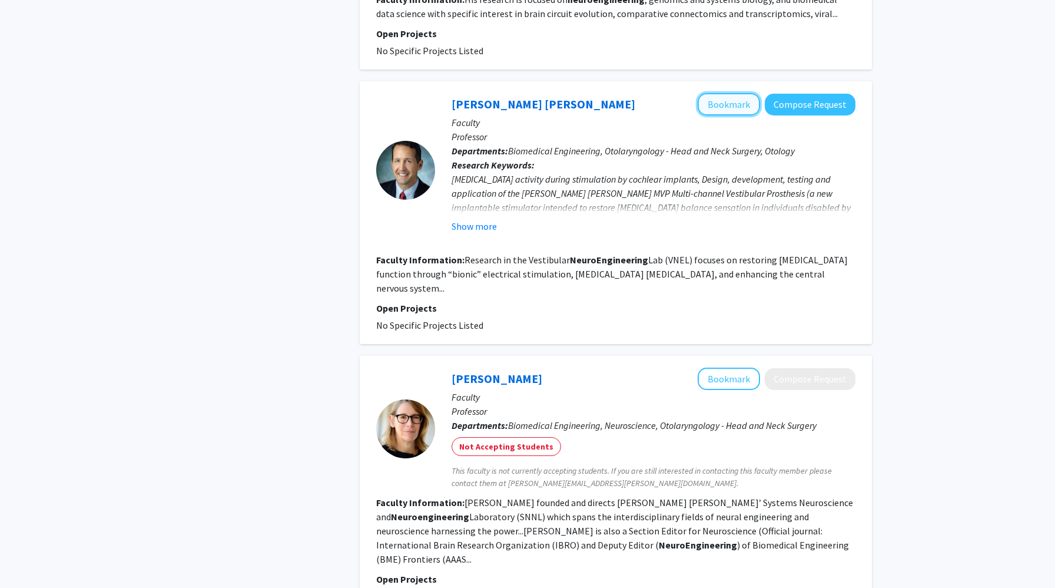
click at [737, 104] on button "Bookmark" at bounding box center [729, 104] width 62 height 22
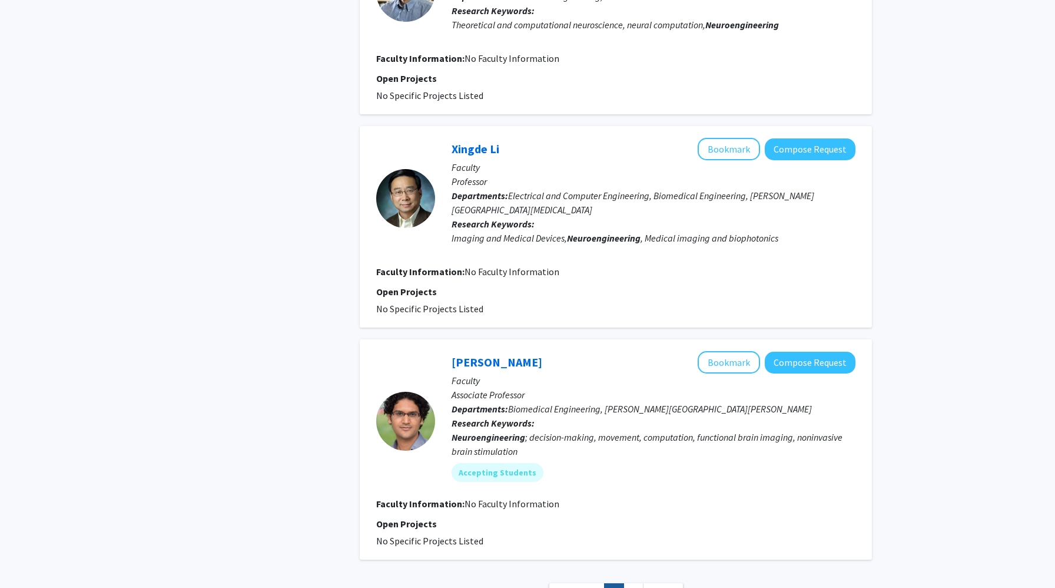
scroll to position [1771, 0]
click at [734, 137] on button "Bookmark" at bounding box center [729, 148] width 62 height 22
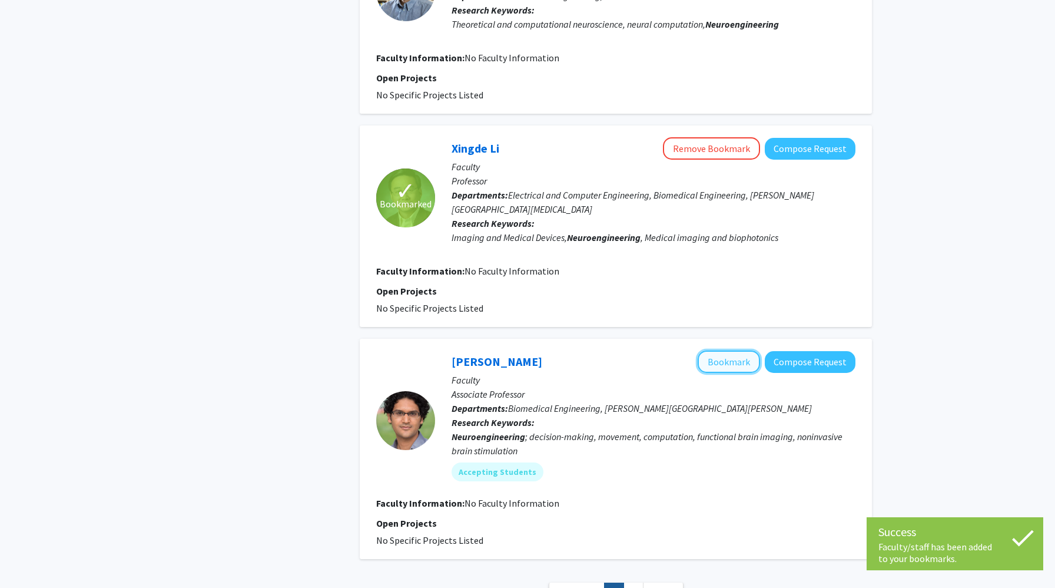
click at [716, 350] on button "Bookmark" at bounding box center [729, 361] width 62 height 22
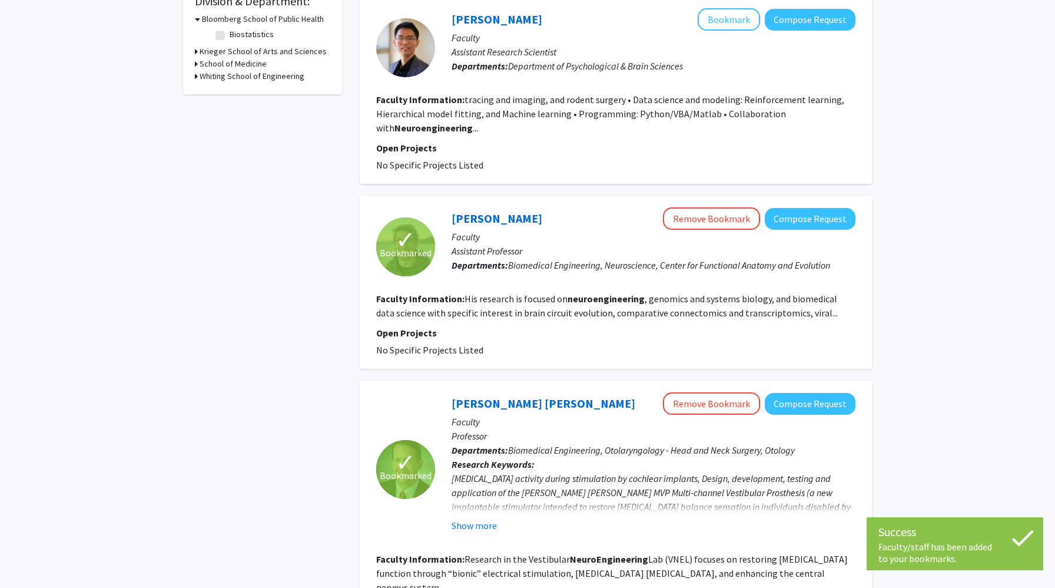
scroll to position [0, 0]
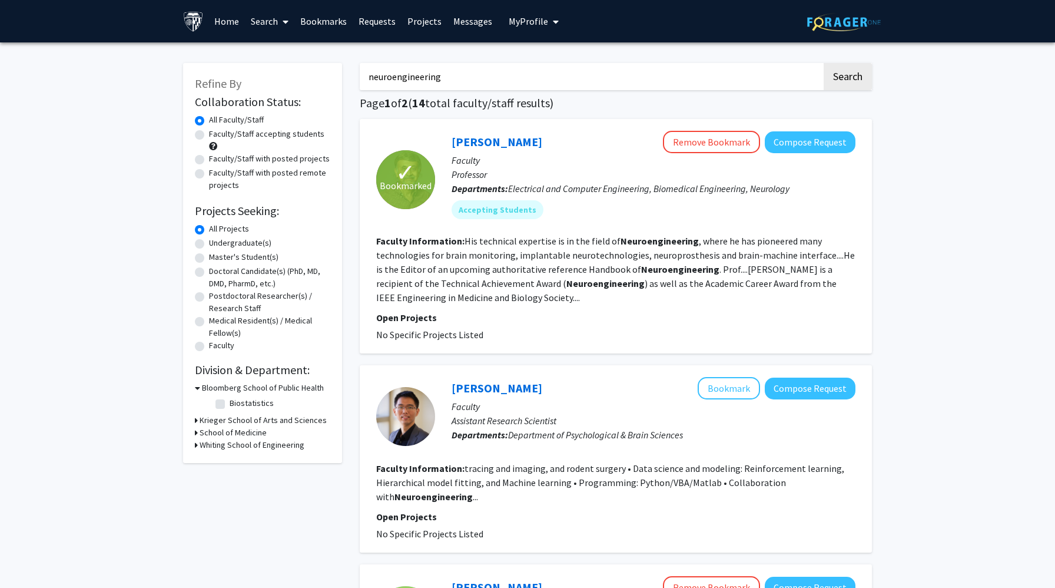
click at [329, 29] on link "Bookmarks" at bounding box center [323, 21] width 58 height 41
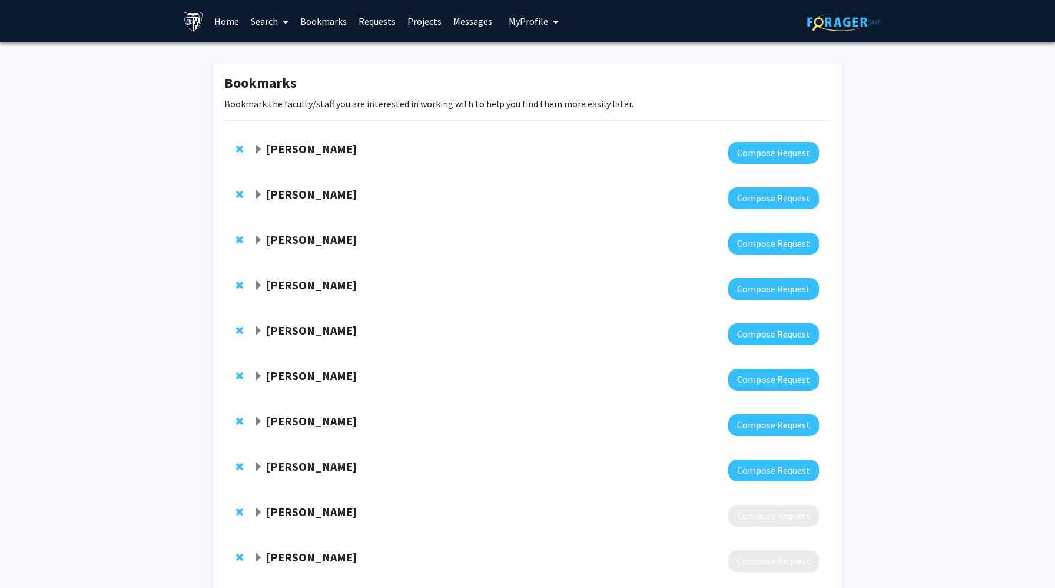
click at [305, 160] on div at bounding box center [536, 153] width 565 height 22
click at [305, 152] on strong "[PERSON_NAME]" at bounding box center [311, 148] width 91 height 15
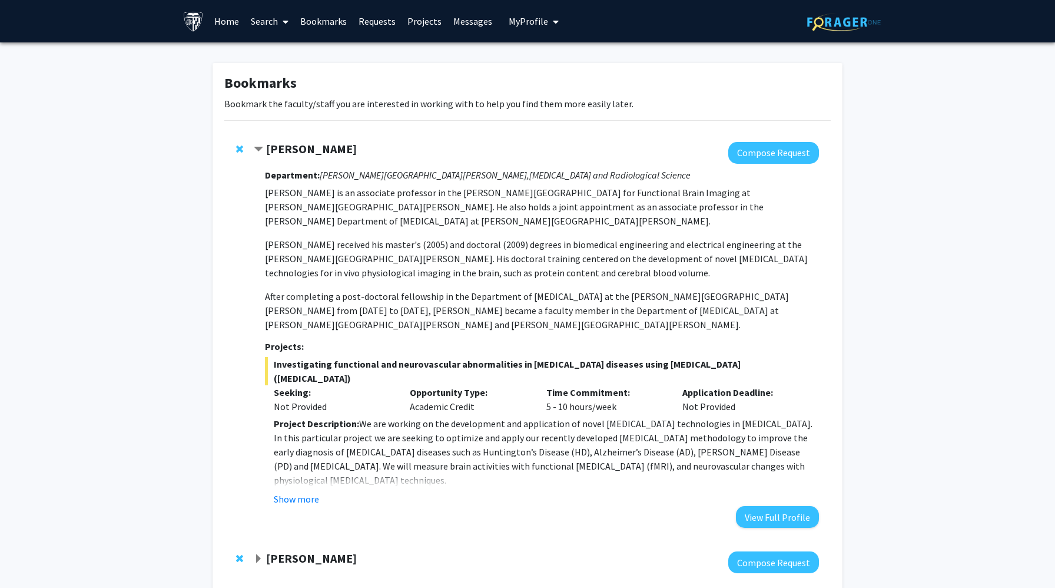
click at [349, 237] on p "[PERSON_NAME] received his master's (2005) and doctoral (2009) degrees in biome…" at bounding box center [542, 258] width 554 height 42
click at [303, 492] on button "Show more" at bounding box center [296, 499] width 45 height 14
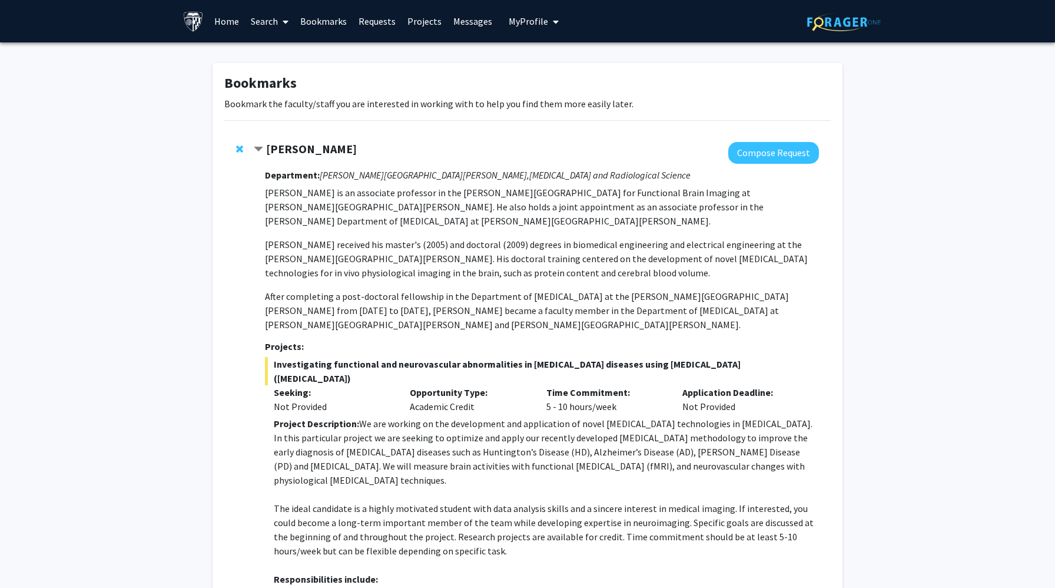
scroll to position [2, 0]
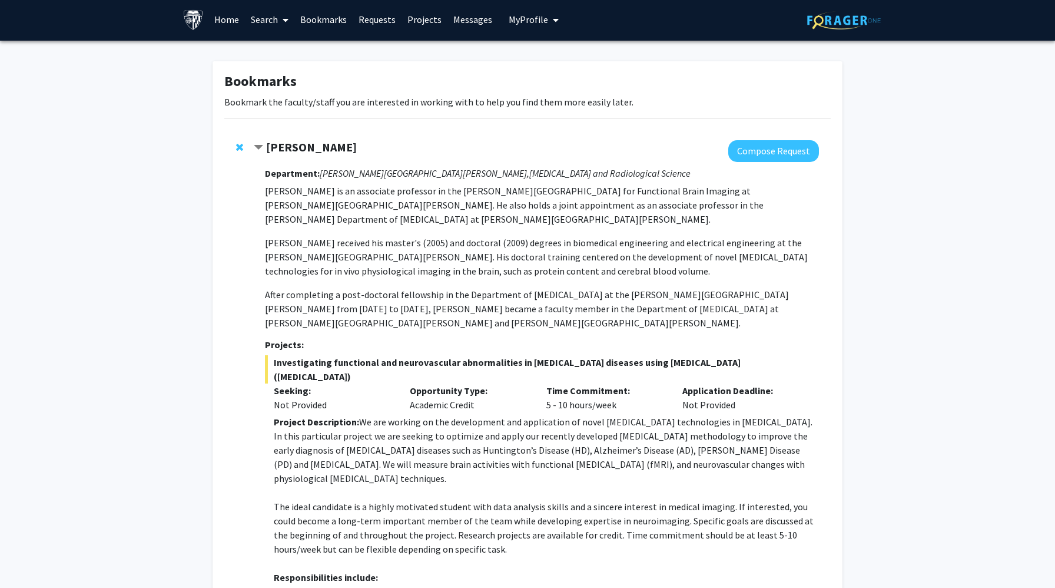
click at [251, 170] on div "[PERSON_NAME] Compose Request Department: [PERSON_NAME] [PERSON_NAME] Institute…" at bounding box center [527, 495] width 607 height 734
click at [320, 163] on div "Department: [PERSON_NAME] [PERSON_NAME] Institute, [MEDICAL_DATA] and Radiologi…" at bounding box center [542, 506] width 554 height 689
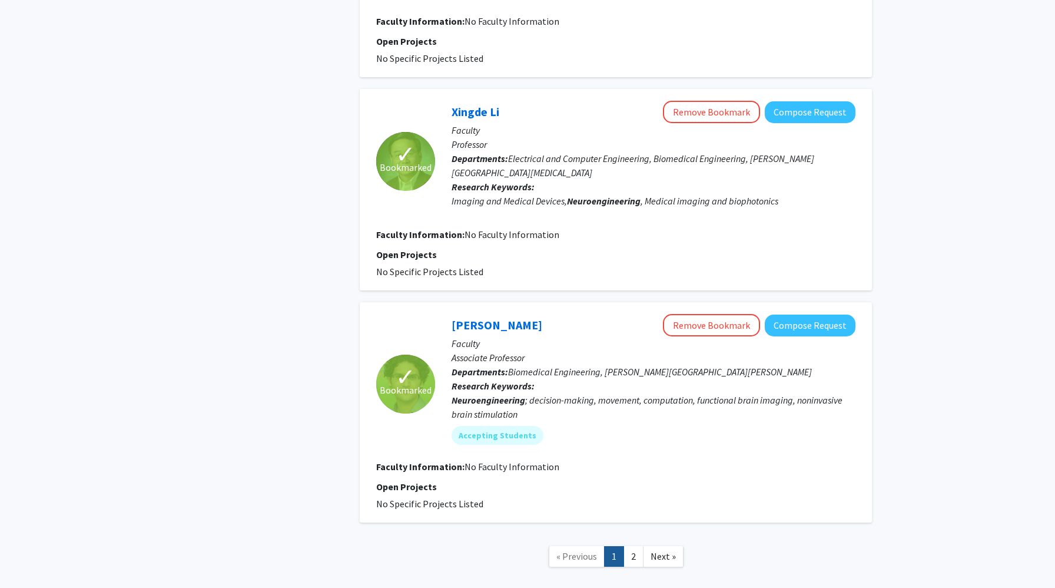
scroll to position [1830, 0]
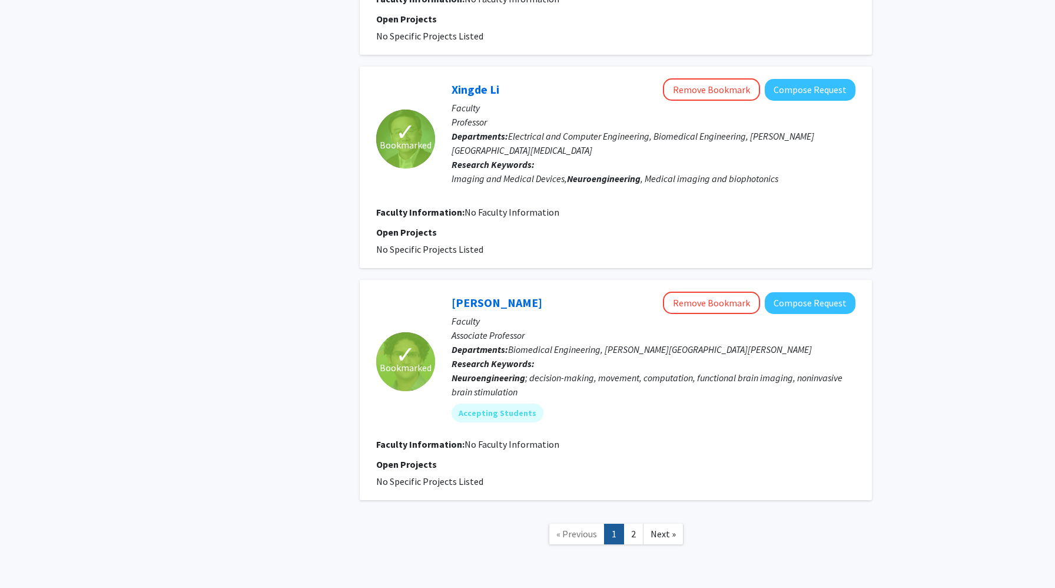
click at [589, 528] on span "« Previous" at bounding box center [577, 534] width 41 height 12
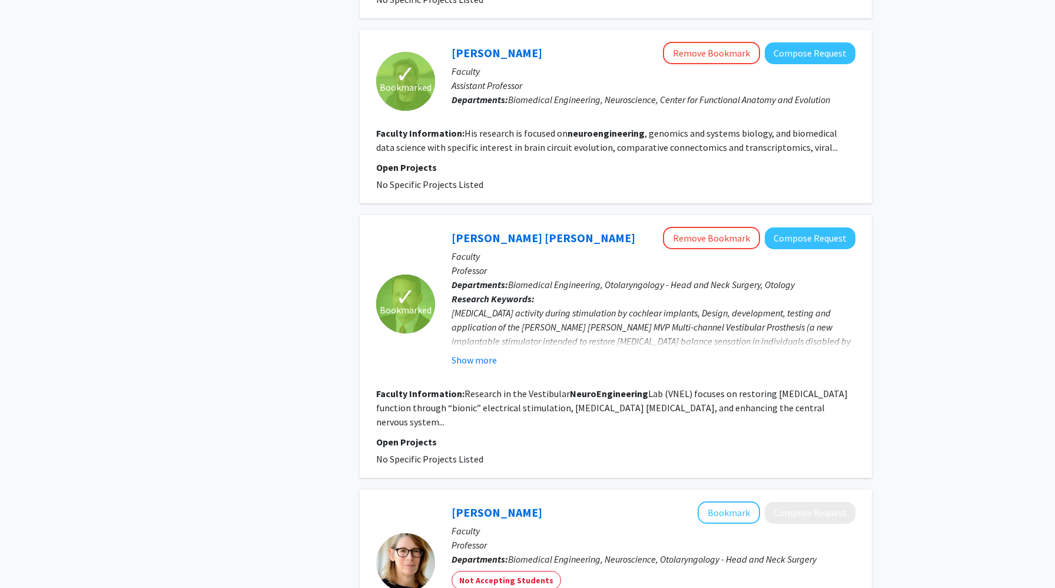
scroll to position [0, 0]
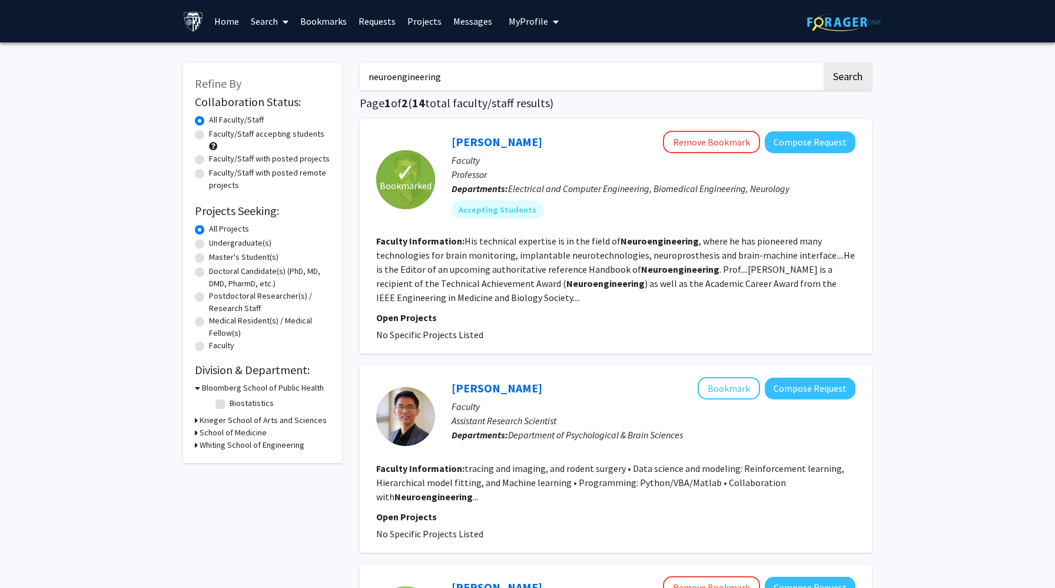
click at [457, 286] on fg-read-more "His technical expertise is in the field of Neuroengineering , where he has pion…" at bounding box center [615, 269] width 479 height 68
click at [709, 211] on div "Accepting Students" at bounding box center [653, 210] width 409 height 24
click at [709, 202] on div "Accepting Students" at bounding box center [653, 210] width 409 height 24
